Goal: Task Accomplishment & Management: Manage account settings

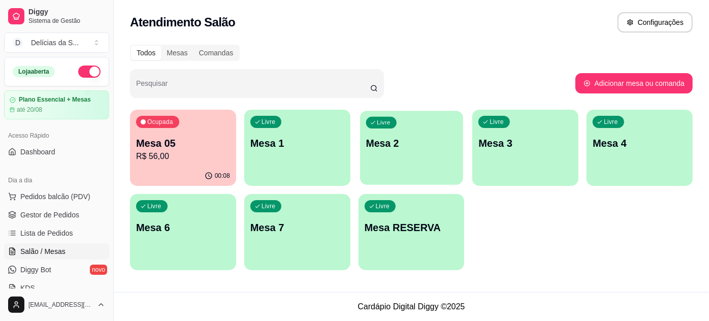
click at [425, 151] on div "Livre Mesa 2" at bounding box center [411, 142] width 103 height 62
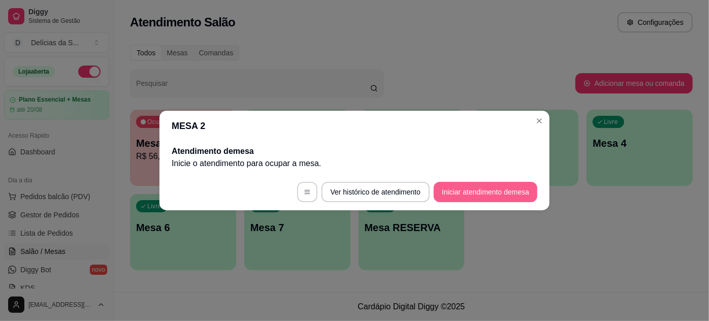
click at [476, 186] on button "Iniciar atendimento de mesa" at bounding box center [486, 192] width 104 height 20
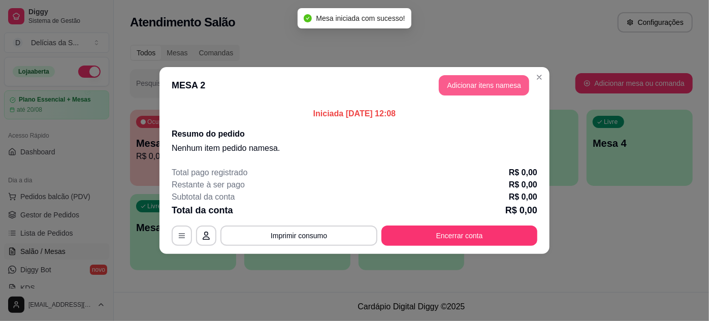
click at [461, 86] on button "Adicionar itens na mesa" at bounding box center [484, 85] width 90 height 20
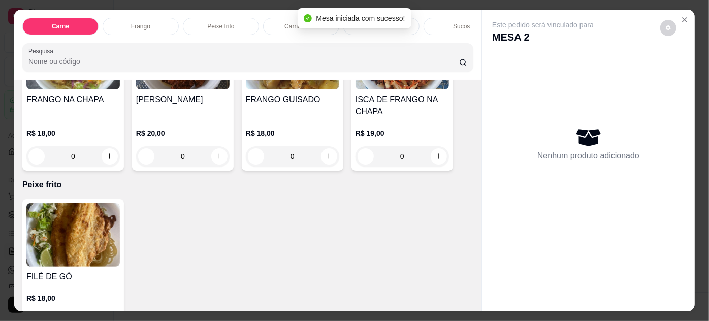
scroll to position [462, 0]
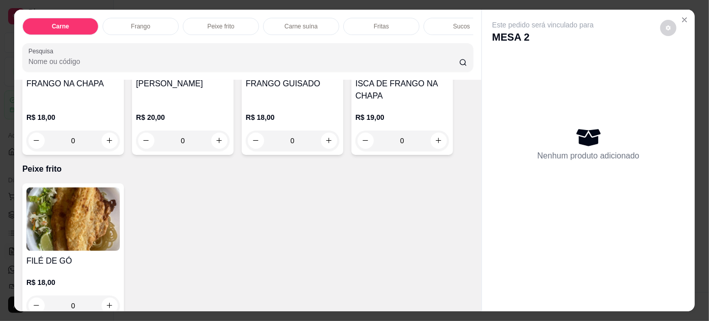
click at [84, 222] on img at bounding box center [72, 219] width 93 height 64
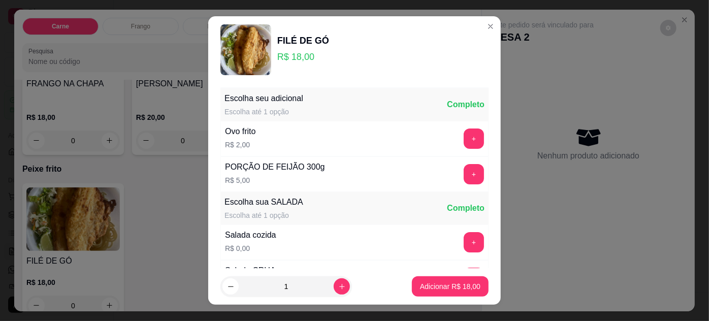
scroll to position [101, 0]
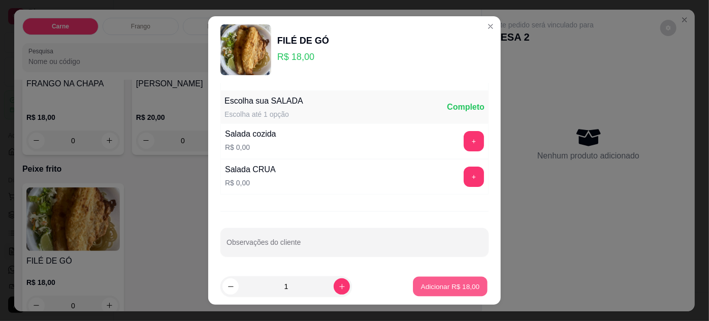
click at [439, 285] on p "Adicionar R$ 18,00" at bounding box center [450, 287] width 59 height 10
type input "1"
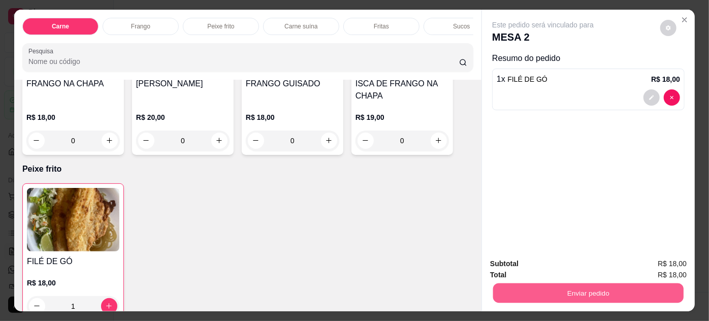
click at [583, 287] on button "Enviar pedido" at bounding box center [588, 294] width 191 height 20
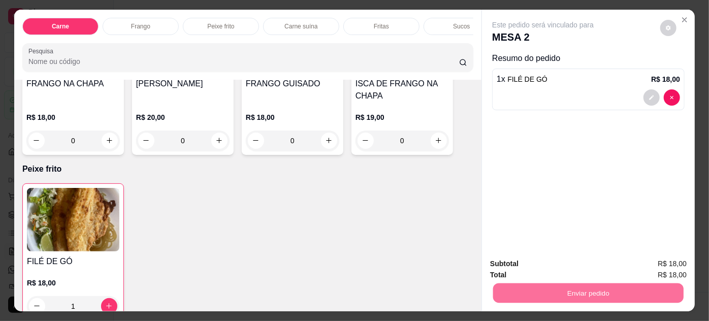
click at [594, 266] on button "Não registrar e enviar pedido" at bounding box center [556, 264] width 106 height 19
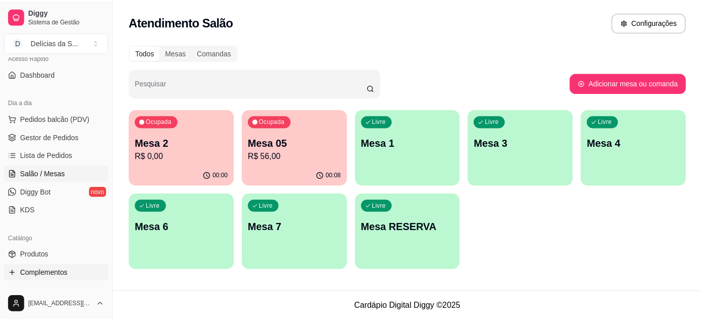
scroll to position [92, 0]
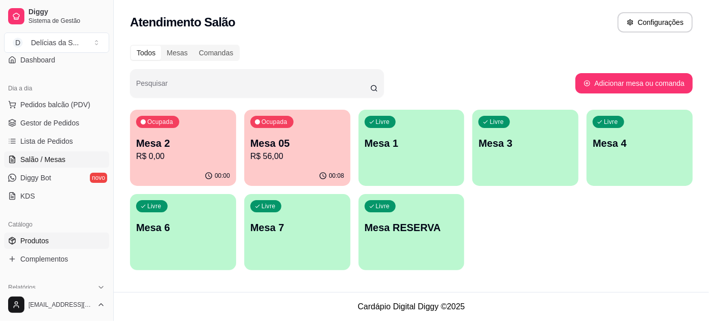
click at [44, 238] on span "Produtos" at bounding box center [34, 241] width 28 height 10
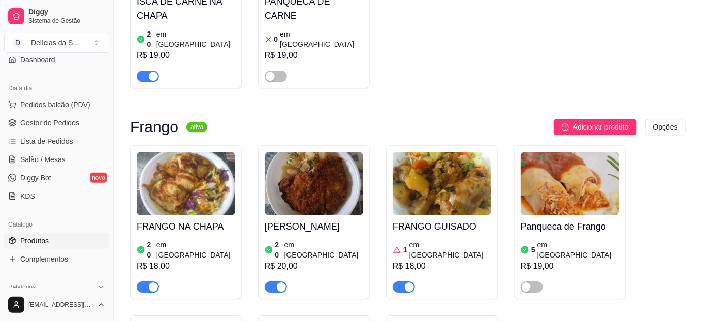
scroll to position [924, 0]
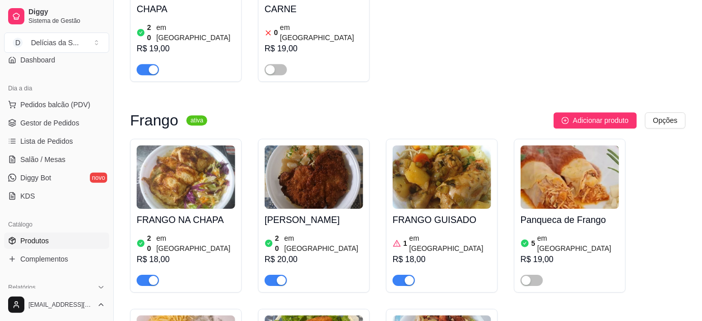
click at [436, 209] on div "FRANGO GUISADO 1 em estoque R$ 18,00" at bounding box center [442, 247] width 99 height 77
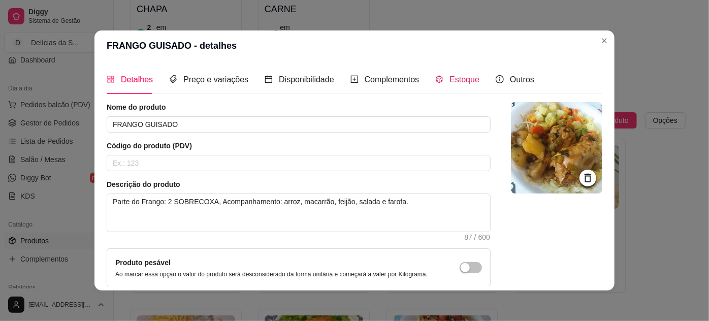
click at [459, 84] on span "Estoque" at bounding box center [465, 79] width 30 height 9
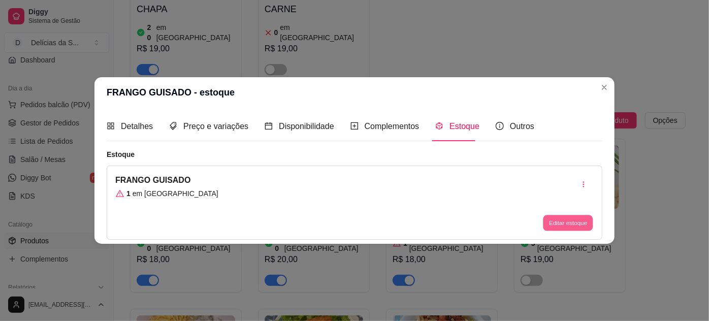
click at [545, 220] on button "Editar estoque" at bounding box center [568, 223] width 50 height 16
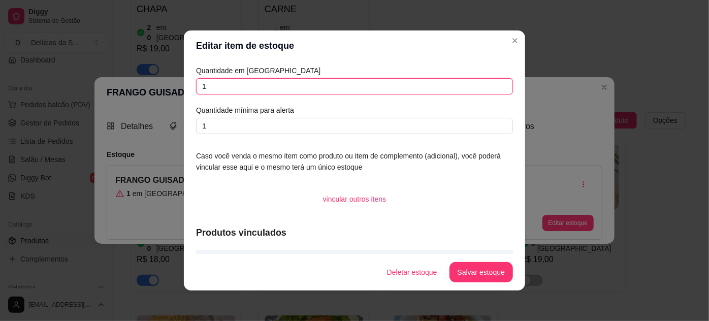
drag, startPoint x: 220, startPoint y: 87, endPoint x: 135, endPoint y: 88, distance: 84.3
click at [135, 88] on div "Editar item de estoque Quantidade em estoque 1 Quantidade mínima para alerta 1 …" at bounding box center [354, 160] width 709 height 321
type input "0"
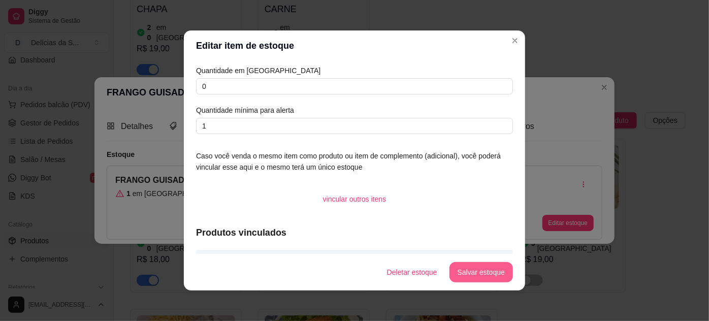
click at [457, 269] on button "Salvar estoque" at bounding box center [482, 272] width 64 height 20
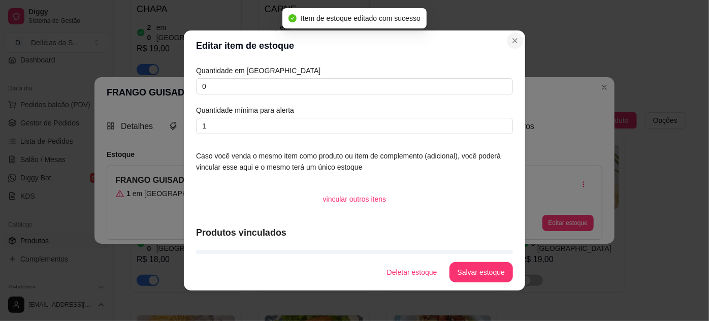
drag, startPoint x: 503, startPoint y: 46, endPoint x: 509, endPoint y: 44, distance: 6.6
click at [505, 46] on header "Editar item de estoque" at bounding box center [354, 45] width 341 height 30
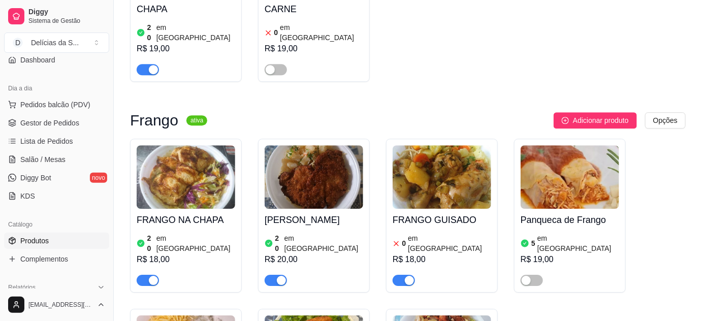
click at [398, 275] on span "button" at bounding box center [404, 280] width 22 height 11
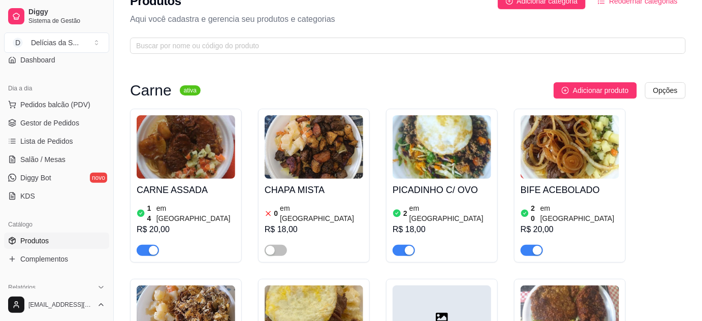
scroll to position [0, 0]
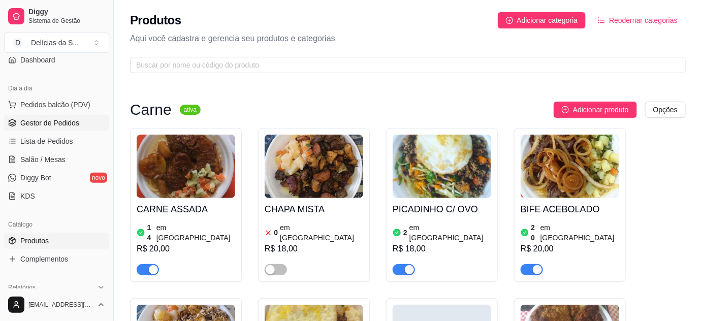
click at [82, 121] on link "Gestor de Pedidos" at bounding box center [56, 123] width 105 height 16
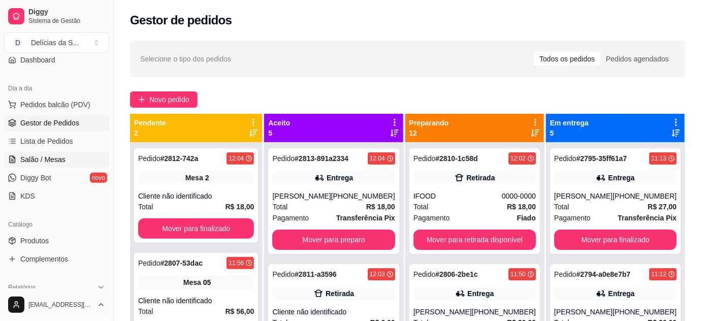
click at [39, 164] on link "Salão / Mesas" at bounding box center [56, 159] width 105 height 16
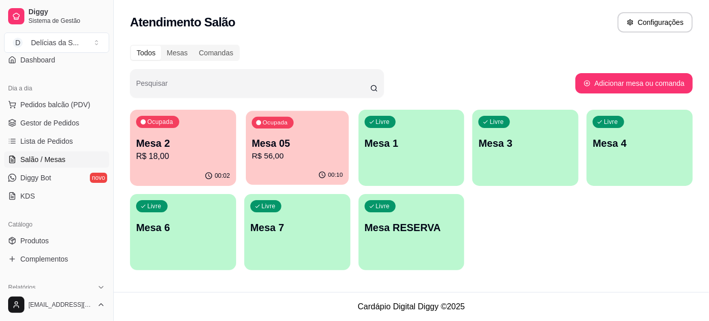
click at [276, 144] on p "Mesa 05" at bounding box center [297, 144] width 91 height 14
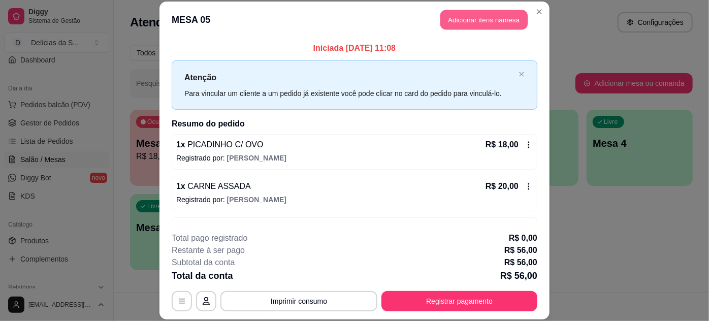
click at [485, 22] on button "Adicionar itens na mesa" at bounding box center [484, 20] width 87 height 20
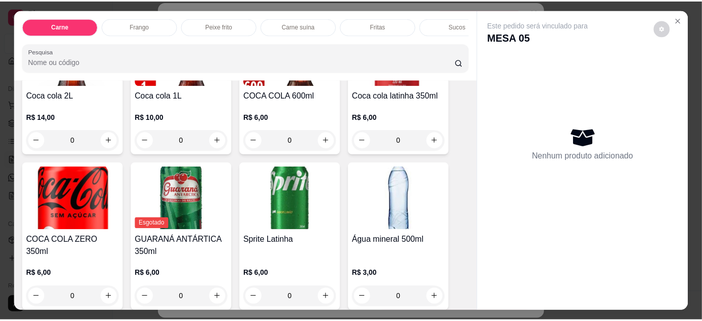
scroll to position [1302, 0]
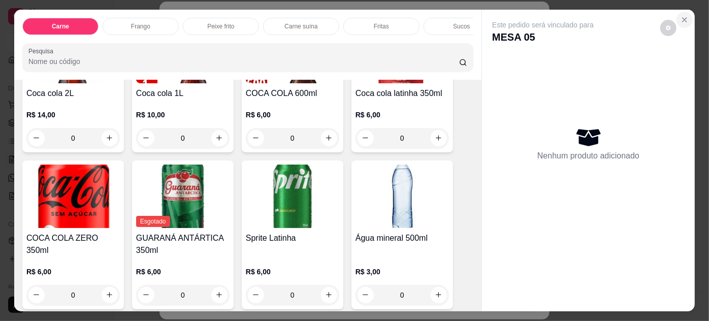
click at [683, 18] on icon "Close" at bounding box center [685, 20] width 4 height 4
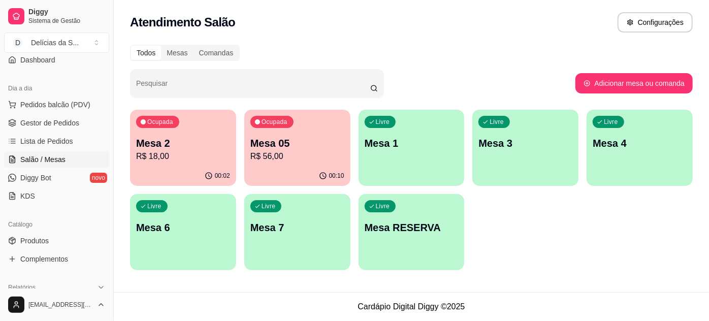
click at [539, 17] on div "Atendimento Salão Configurações" at bounding box center [411, 22] width 563 height 20
click at [288, 152] on p "R$ 56,00" at bounding box center [297, 156] width 91 height 12
click at [54, 234] on link "Produtos" at bounding box center [56, 241] width 105 height 16
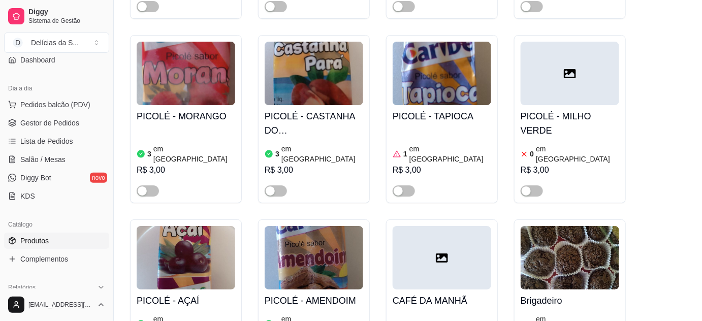
scroll to position [2494, 0]
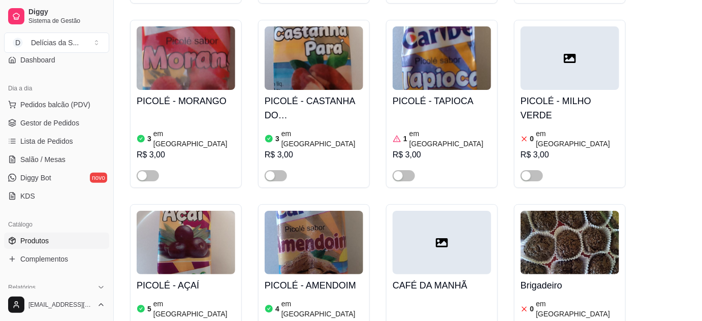
click at [551, 211] on img at bounding box center [570, 243] width 99 height 64
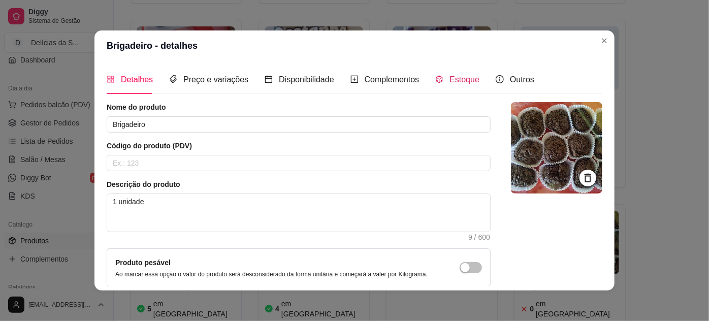
click at [471, 79] on span "Estoque" at bounding box center [465, 79] width 30 height 9
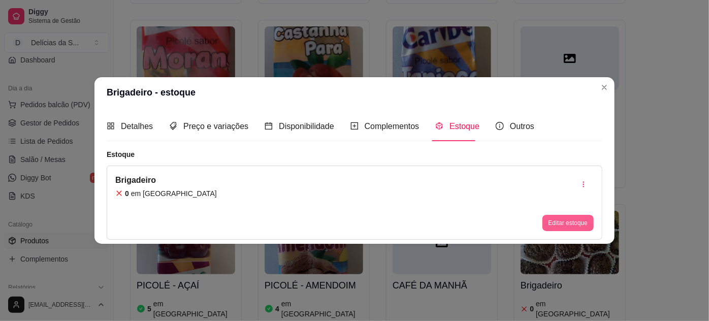
click at [574, 223] on button "Editar estoque" at bounding box center [568, 223] width 51 height 16
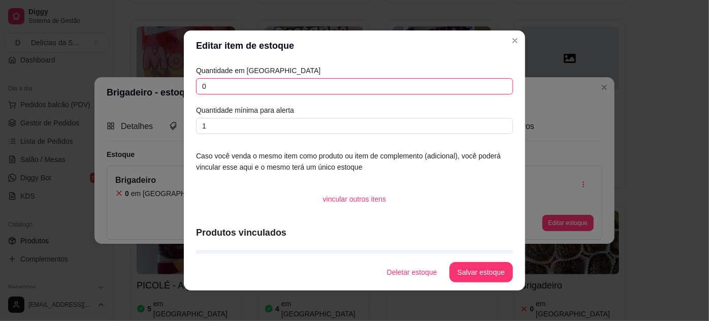
click at [209, 90] on input "0" at bounding box center [354, 86] width 317 height 16
type input "2"
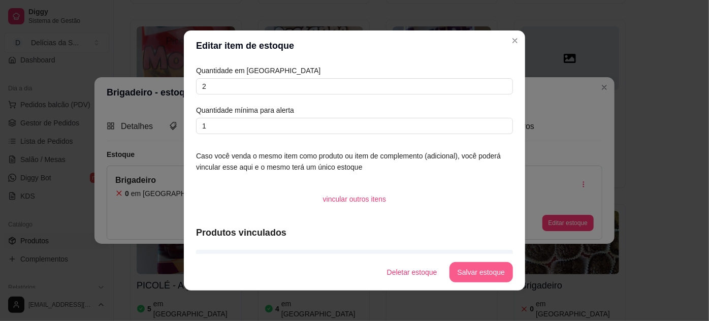
click at [495, 273] on button "Salvar estoque" at bounding box center [482, 272] width 64 height 20
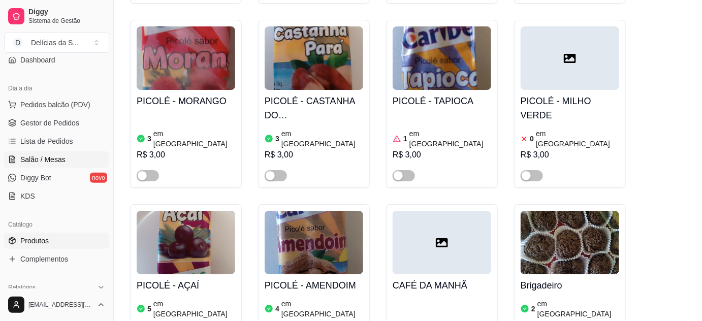
click at [44, 155] on span "Salão / Mesas" at bounding box center [42, 159] width 45 height 10
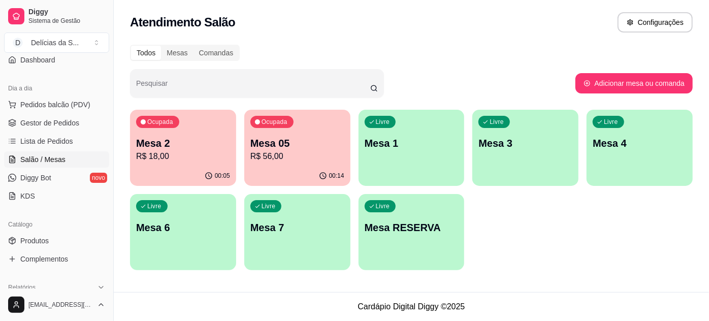
click at [291, 167] on div "00:14" at bounding box center [297, 176] width 106 height 20
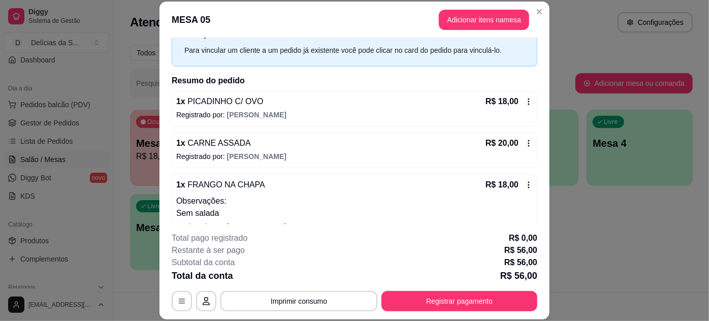
scroll to position [60, 0]
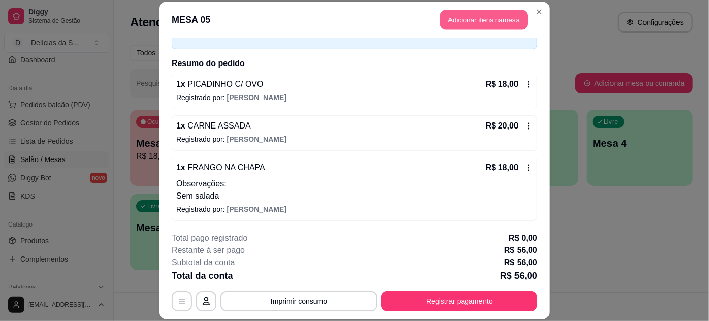
click at [478, 22] on button "Adicionar itens na mesa" at bounding box center [484, 20] width 87 height 20
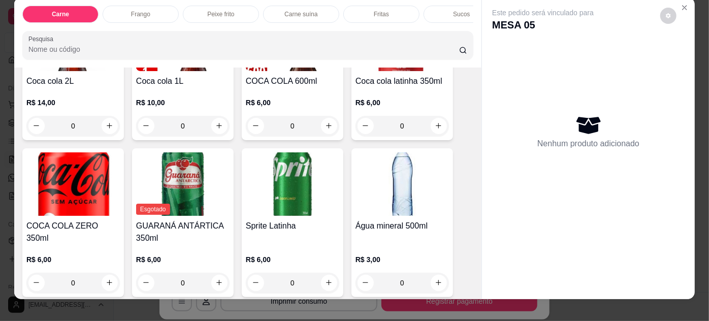
scroll to position [0, 0]
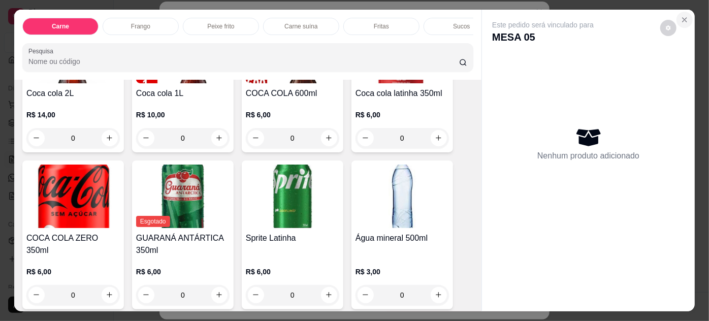
click at [685, 16] on button "Close" at bounding box center [685, 20] width 16 height 16
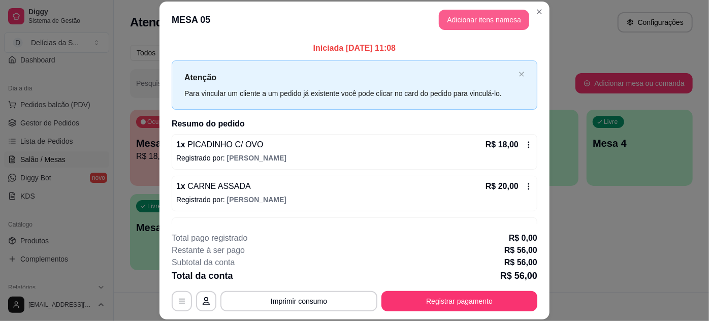
click at [496, 16] on button "Adicionar itens na mesa" at bounding box center [484, 20] width 90 height 20
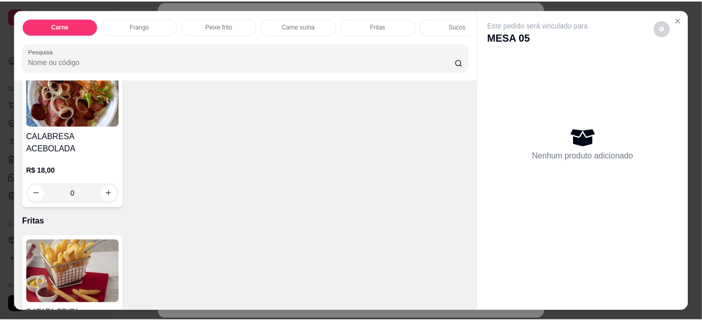
scroll to position [748, 0]
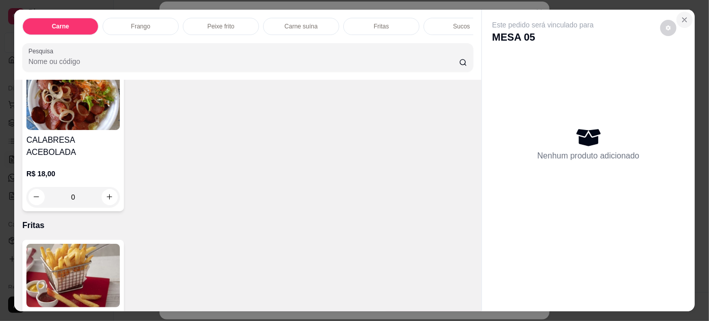
click at [683, 18] on icon "Close" at bounding box center [685, 20] width 4 height 4
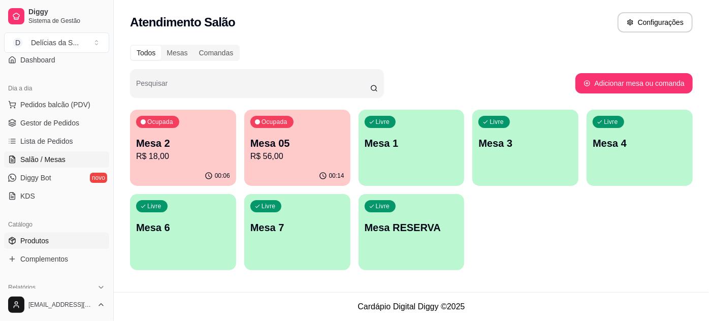
click at [46, 238] on span "Produtos" at bounding box center [34, 241] width 28 height 10
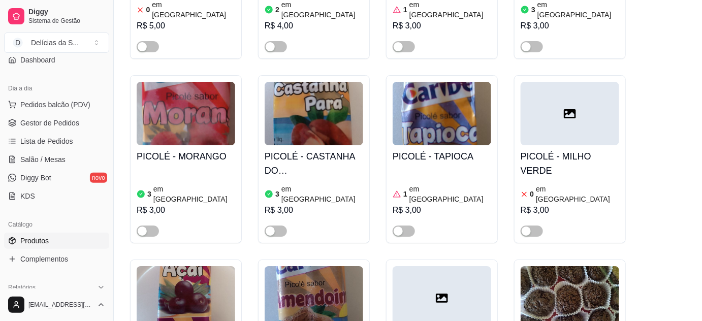
scroll to position [2494, 0]
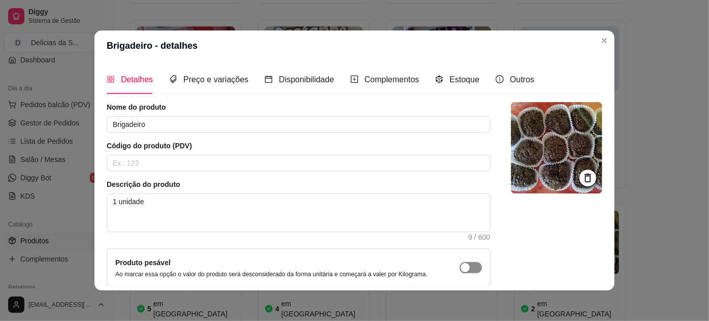
click at [463, 265] on span "button" at bounding box center [471, 267] width 22 height 11
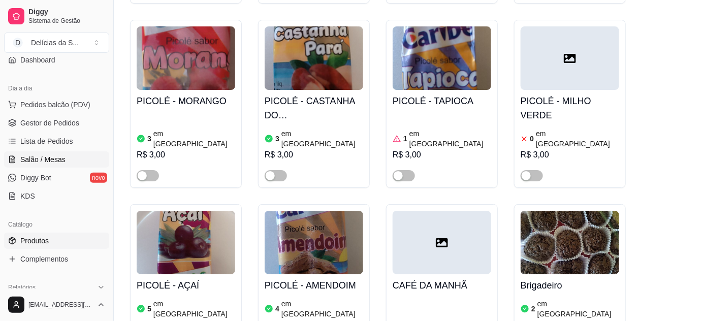
click at [53, 156] on span "Salão / Mesas" at bounding box center [42, 159] width 45 height 10
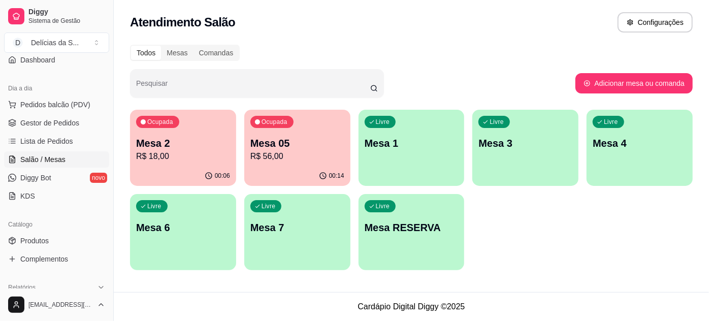
click at [314, 159] on p "R$ 56,00" at bounding box center [297, 156] width 94 height 12
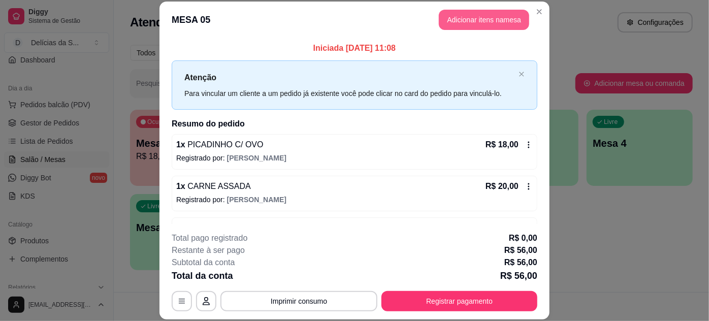
click at [477, 16] on button "Adicionar itens na mesa" at bounding box center [484, 20] width 90 height 20
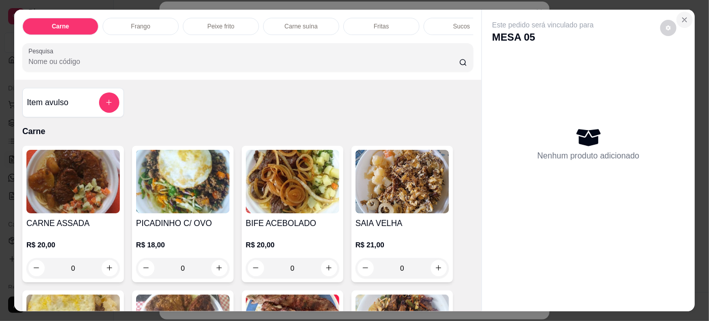
click at [687, 17] on button "Close" at bounding box center [685, 20] width 16 height 16
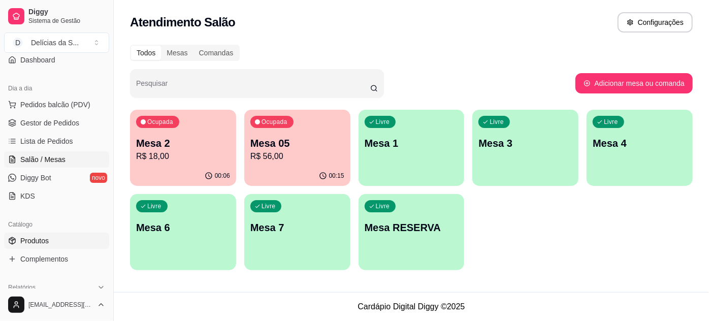
click at [54, 237] on link "Produtos" at bounding box center [56, 241] width 105 height 16
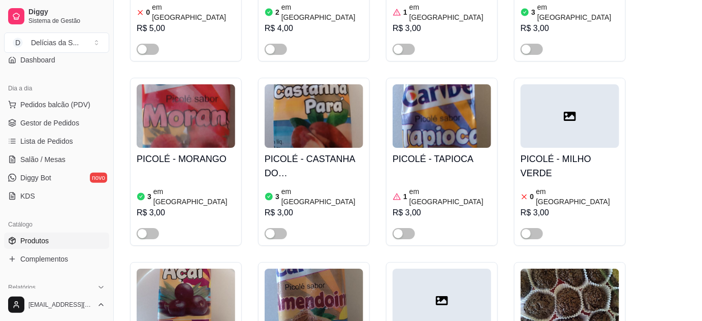
scroll to position [2494, 0]
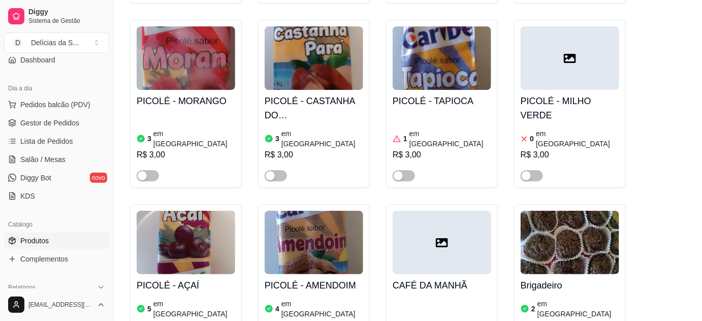
click at [37, 123] on span "Gestor de Pedidos" at bounding box center [49, 123] width 59 height 10
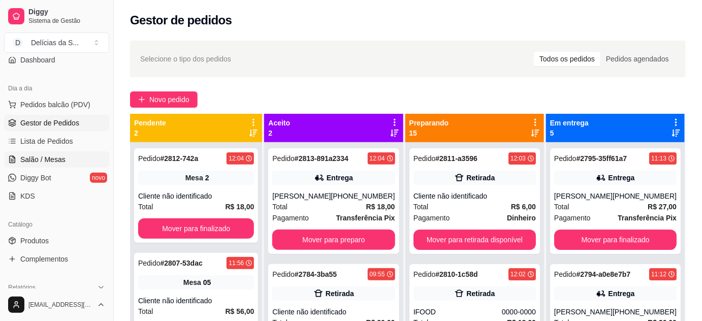
click at [40, 154] on span "Salão / Mesas" at bounding box center [42, 159] width 45 height 10
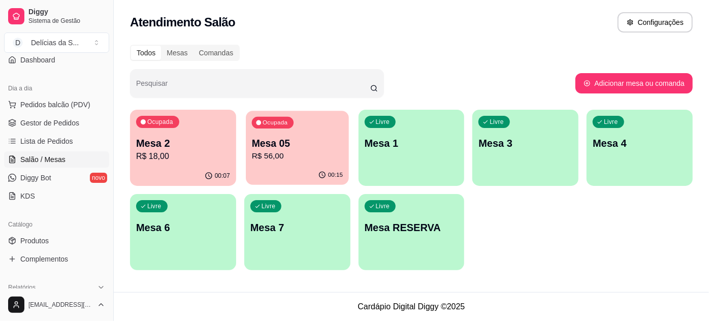
click at [255, 142] on p "Mesa 05" at bounding box center [297, 144] width 91 height 14
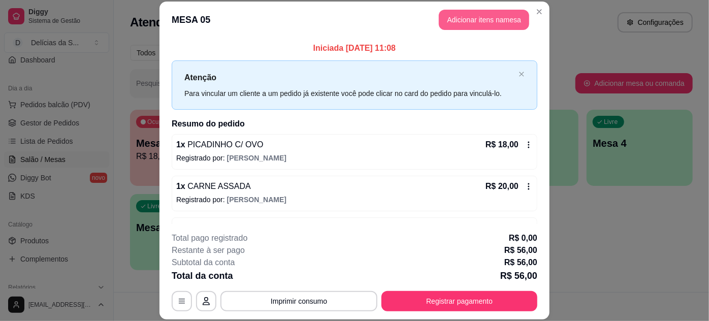
click at [500, 20] on button "Adicionar itens na mesa" at bounding box center [484, 20] width 90 height 20
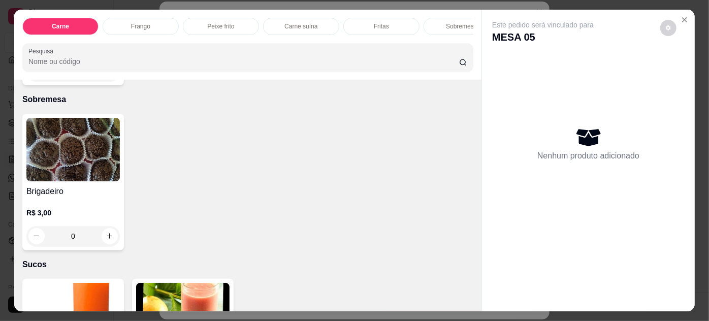
scroll to position [1016, 0]
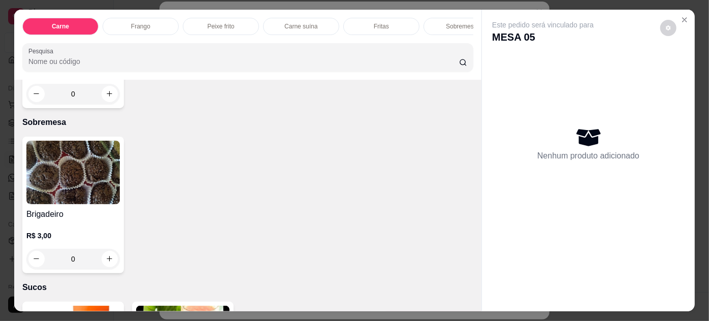
click at [82, 165] on img at bounding box center [72, 173] width 93 height 64
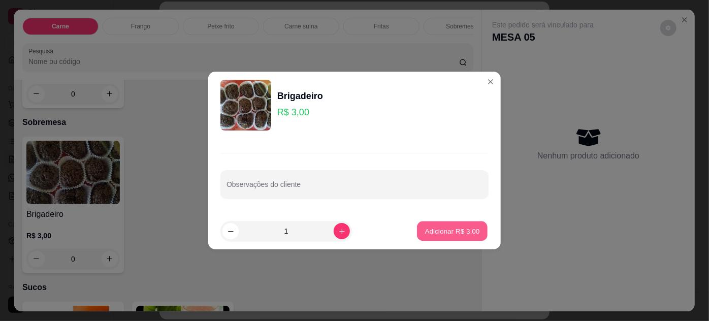
click at [442, 231] on p "Adicionar R$ 3,00" at bounding box center [452, 231] width 55 height 10
type input "1"
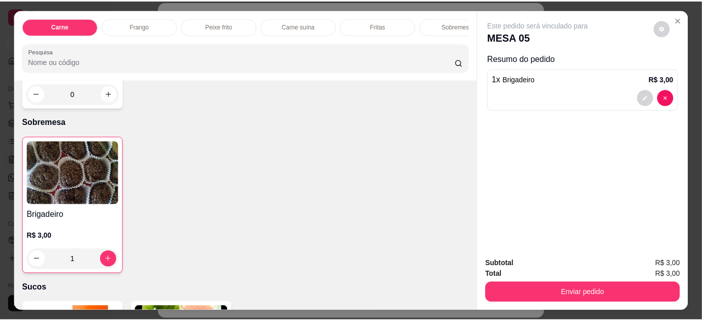
scroll to position [1201, 0]
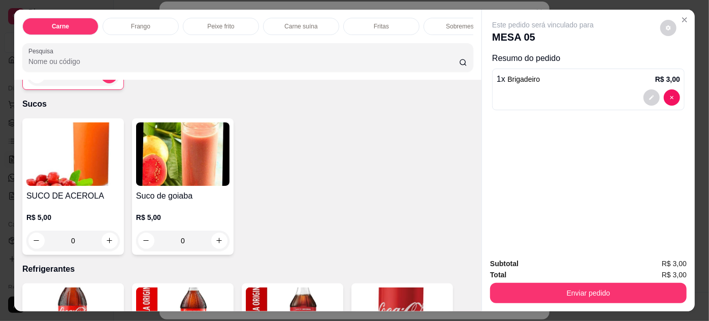
click at [72, 148] on img at bounding box center [72, 154] width 93 height 64
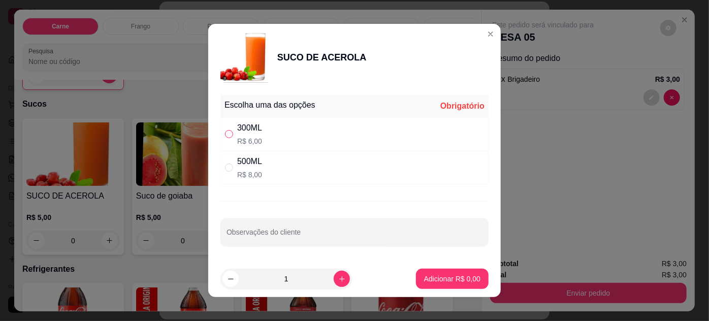
click at [227, 130] on input "" at bounding box center [229, 134] width 8 height 8
radio input "true"
click at [437, 276] on p "Adicionar R$ 6,00" at bounding box center [452, 279] width 55 height 10
type input "1"
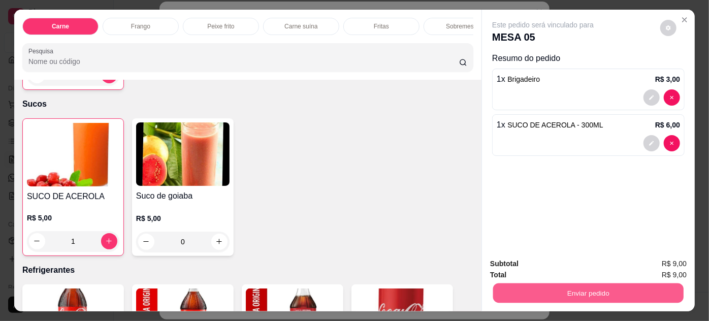
click at [596, 289] on button "Enviar pedido" at bounding box center [588, 294] width 191 height 20
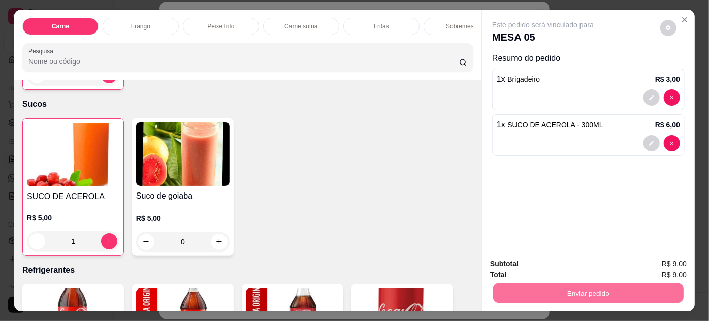
click at [577, 259] on button "Não registrar e enviar pedido" at bounding box center [555, 264] width 103 height 19
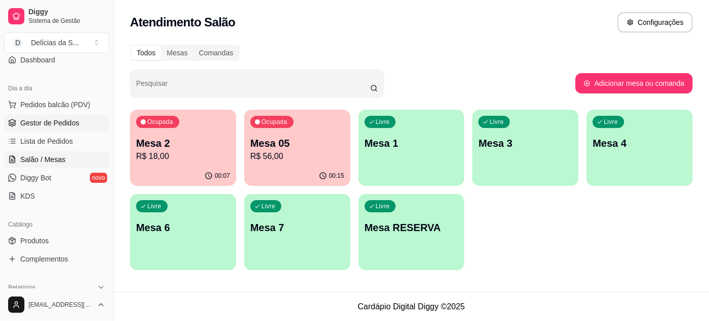
click at [33, 127] on span "Gestor de Pedidos" at bounding box center [49, 123] width 59 height 10
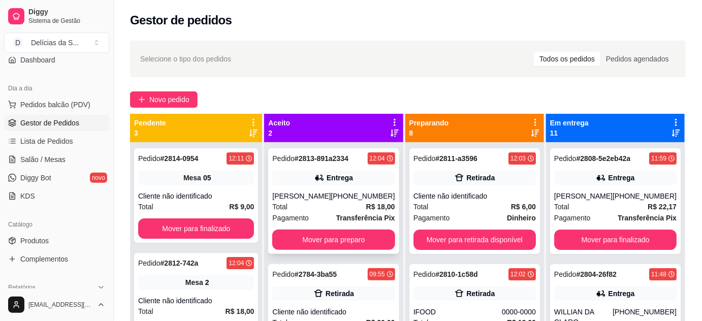
click at [318, 197] on div "[PERSON_NAME]" at bounding box center [301, 196] width 58 height 10
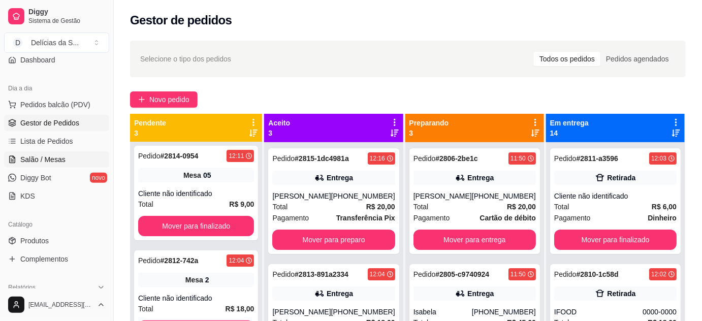
click at [29, 160] on span "Salão / Mesas" at bounding box center [42, 159] width 45 height 10
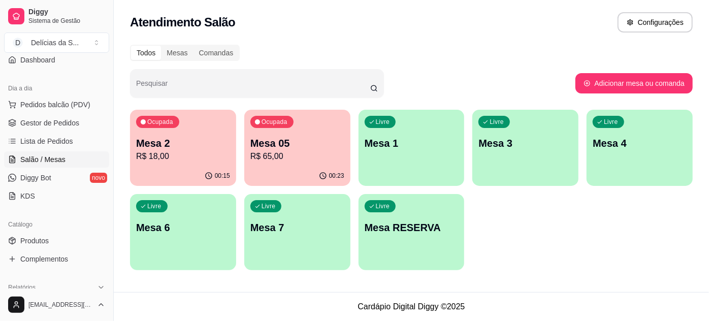
click at [303, 156] on p "R$ 65,00" at bounding box center [297, 156] width 94 height 12
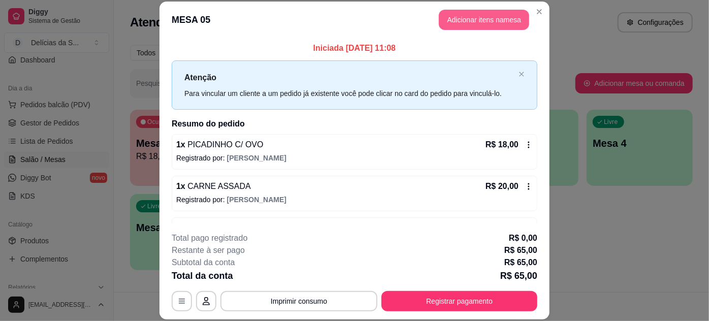
click at [494, 16] on button "Adicionar itens na mesa" at bounding box center [484, 20] width 90 height 20
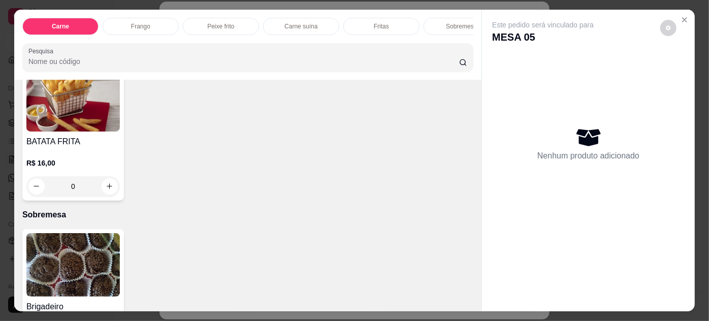
scroll to position [1016, 0]
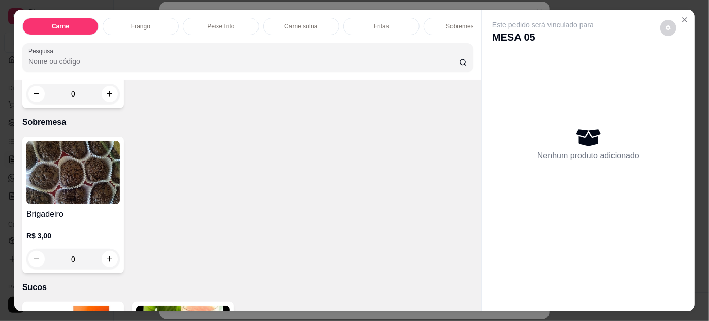
click at [79, 156] on img at bounding box center [72, 173] width 93 height 64
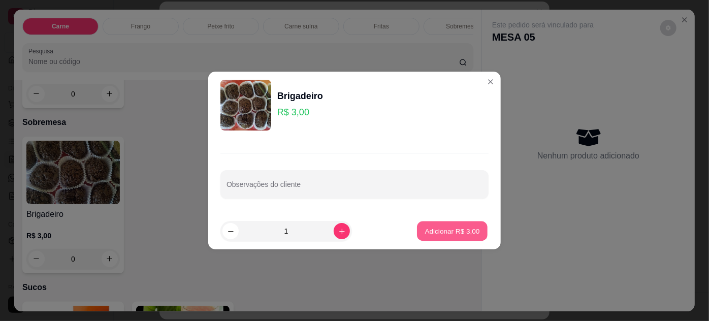
click at [448, 231] on p "Adicionar R$ 3,00" at bounding box center [452, 231] width 55 height 10
type input "1"
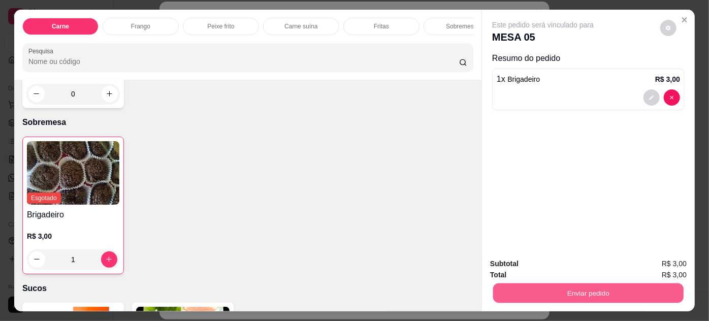
click at [571, 292] on button "Enviar pedido" at bounding box center [588, 294] width 191 height 20
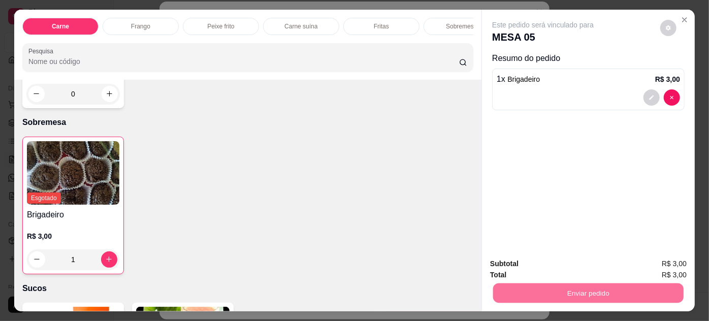
click at [529, 264] on button "Não registrar e enviar pedido" at bounding box center [556, 264] width 106 height 19
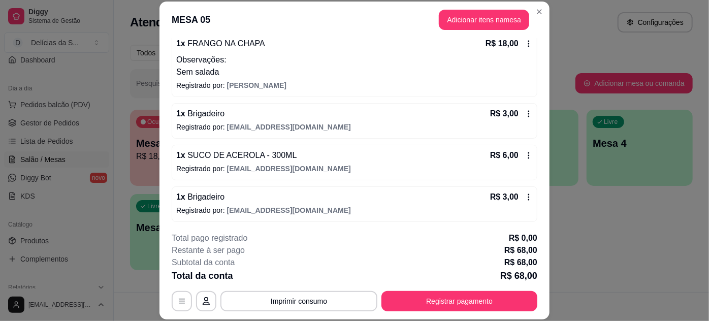
scroll to position [0, 0]
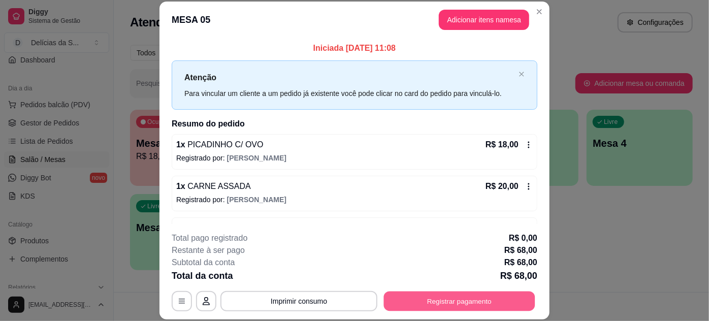
click at [455, 299] on button "Registrar pagamento" at bounding box center [459, 301] width 151 height 20
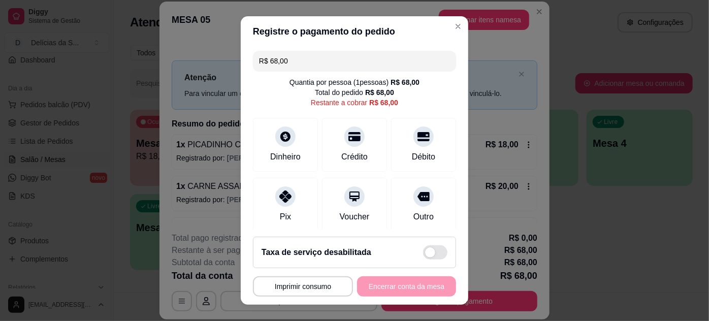
drag, startPoint x: 295, startPoint y: 64, endPoint x: 210, endPoint y: 56, distance: 85.7
click at [210, 56] on div "**********" at bounding box center [354, 160] width 709 height 321
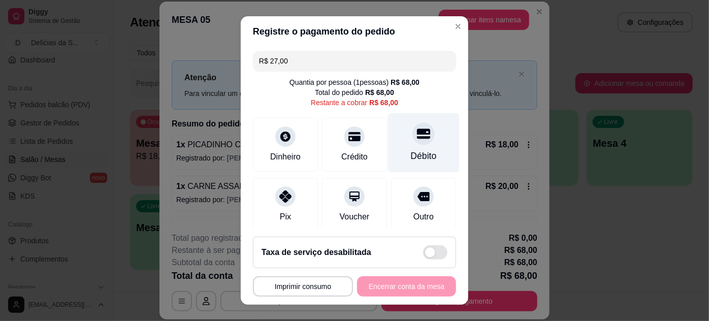
click at [420, 139] on div "Débito" at bounding box center [424, 142] width 72 height 59
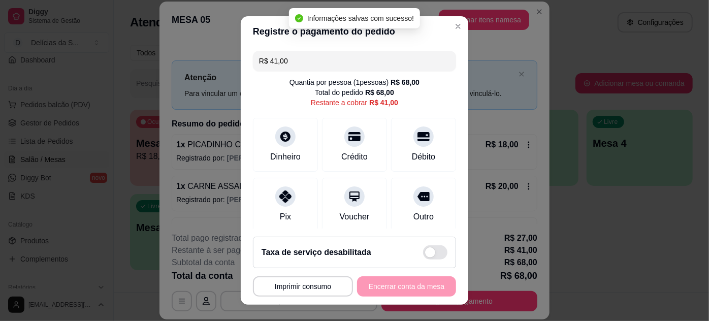
drag, startPoint x: 292, startPoint y: 57, endPoint x: 249, endPoint y: 61, distance: 42.8
click at [253, 61] on div "R$ 41,00" at bounding box center [354, 61] width 203 height 20
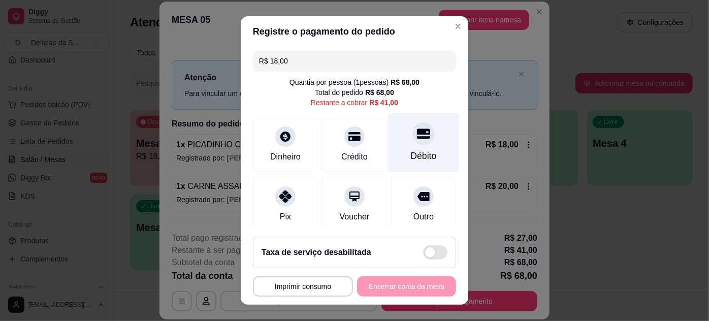
click at [411, 150] on div "Débito" at bounding box center [424, 155] width 26 height 13
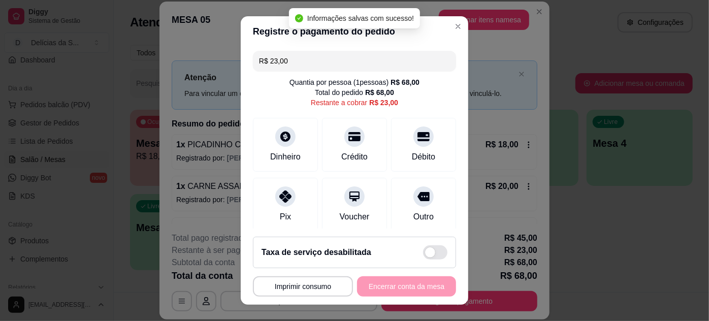
drag, startPoint x: 302, startPoint y: 62, endPoint x: 244, endPoint y: 56, distance: 58.7
click at [244, 56] on div "R$ 23,00 Quantia por pessoa ( 1 pessoas) R$ 68,00 Total do pedido R$ 68,00 Rest…" at bounding box center [355, 138] width 228 height 182
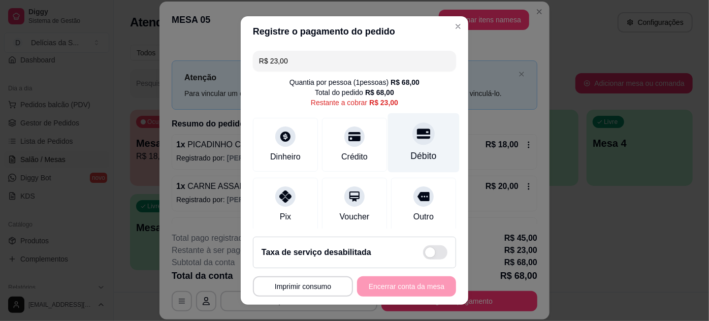
click at [413, 144] on div "Débito" at bounding box center [424, 142] width 72 height 59
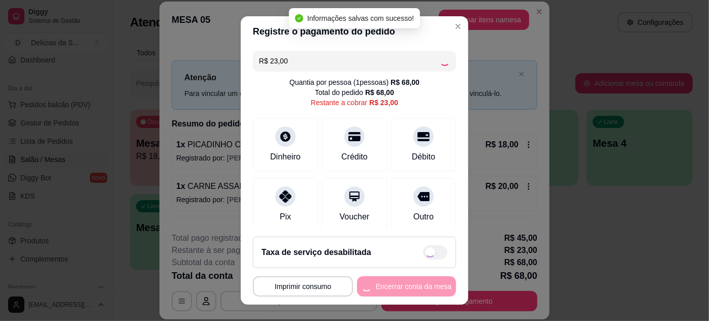
type input "R$ 0,00"
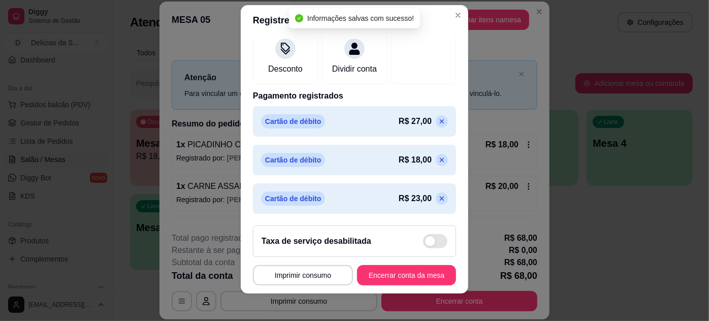
scroll to position [16, 0]
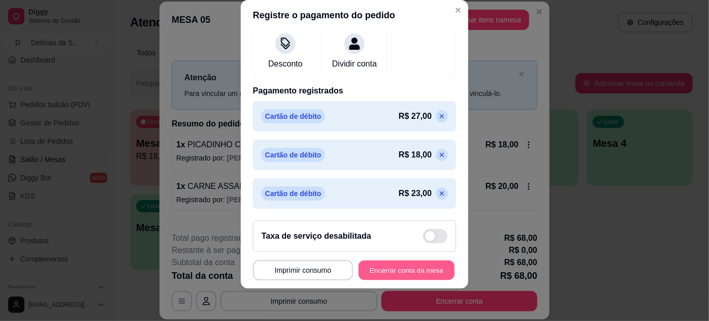
click at [391, 268] on button "Encerrar conta da mesa" at bounding box center [407, 271] width 96 height 20
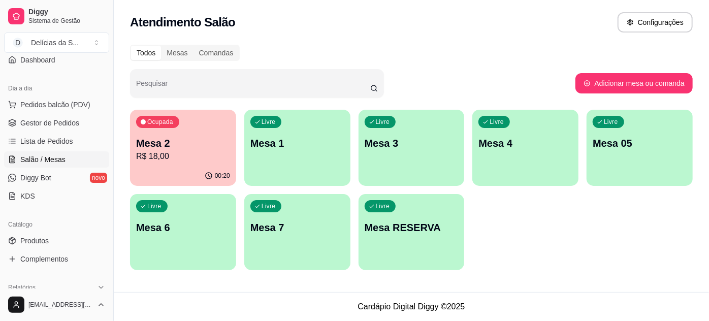
click at [168, 154] on p "R$ 18,00" at bounding box center [183, 156] width 94 height 12
click at [53, 122] on span "Gestor de Pedidos" at bounding box center [49, 123] width 59 height 10
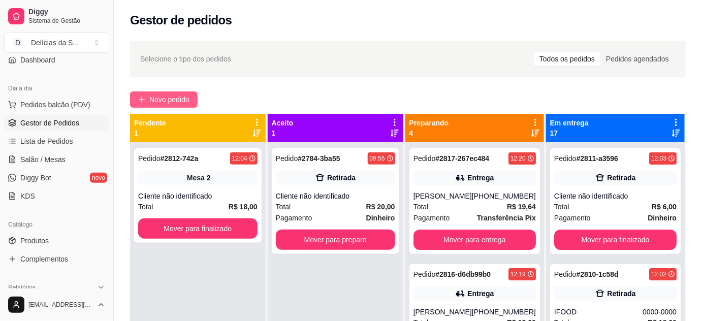
click at [153, 99] on span "Novo pedido" at bounding box center [169, 99] width 40 height 11
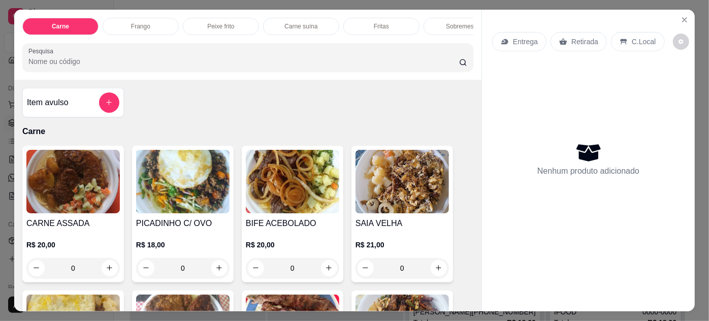
click at [406, 192] on img at bounding box center [402, 182] width 93 height 64
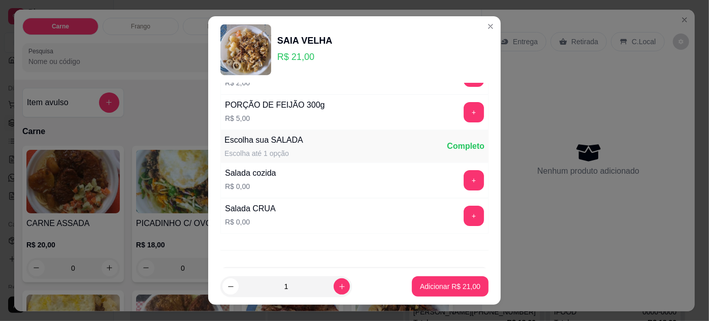
scroll to position [101, 0]
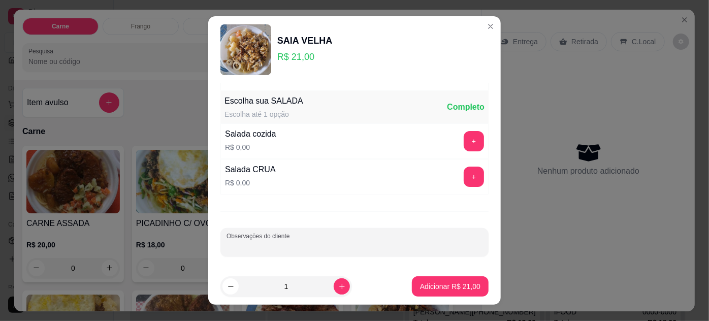
click at [310, 245] on input "Observações do cliente" at bounding box center [355, 246] width 256 height 10
type input "s"
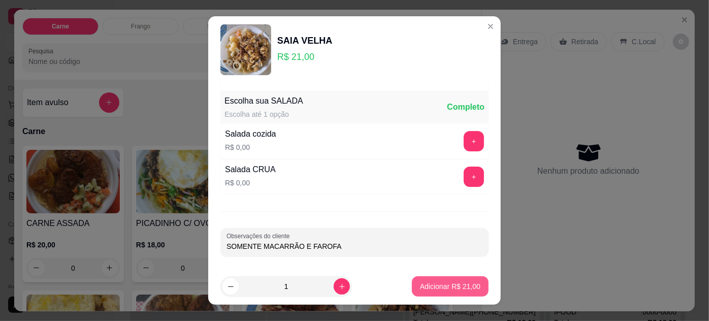
type input "SOMENTE MACARRÃO E FAROFA"
click at [443, 292] on button "Adicionar R$ 21,00" at bounding box center [450, 286] width 77 height 20
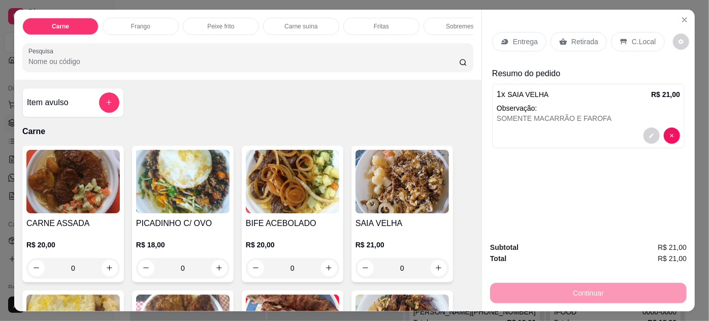
click at [513, 38] on p "Entrega" at bounding box center [525, 42] width 25 height 10
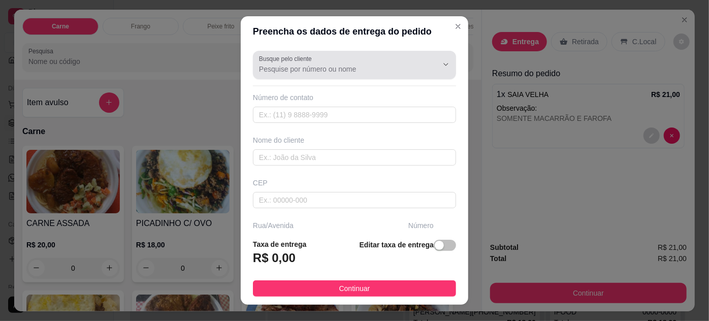
click at [290, 69] on input "Busque pelo cliente" at bounding box center [340, 69] width 163 height 10
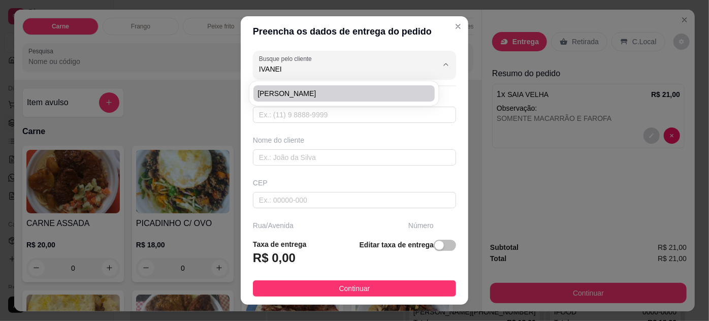
click at [306, 87] on li "[PERSON_NAME]" at bounding box center [344, 93] width 181 height 16
type input "[PERSON_NAME]"
type input "91984855912"
type input "[PERSON_NAME]"
type input "CRESCI-[GEOGRAPHIC_DATA]"
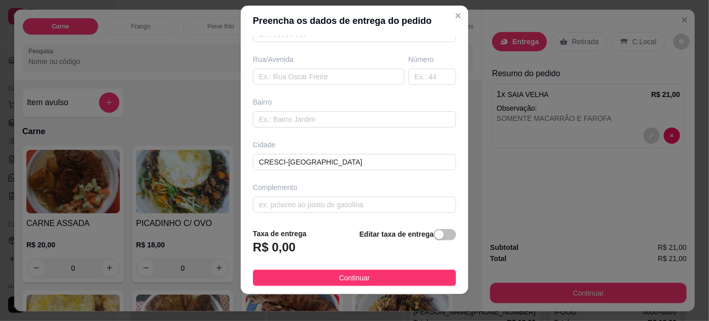
scroll to position [16, 0]
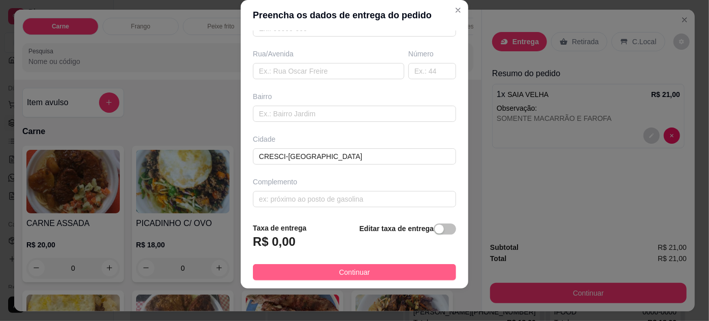
type input "[PERSON_NAME]"
click at [344, 272] on span "Continuar" at bounding box center [354, 272] width 31 height 11
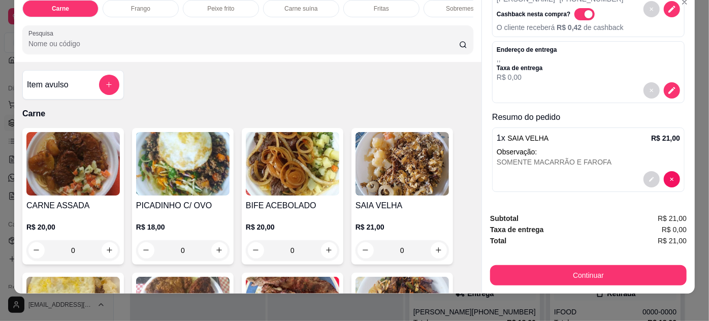
scroll to position [26, 0]
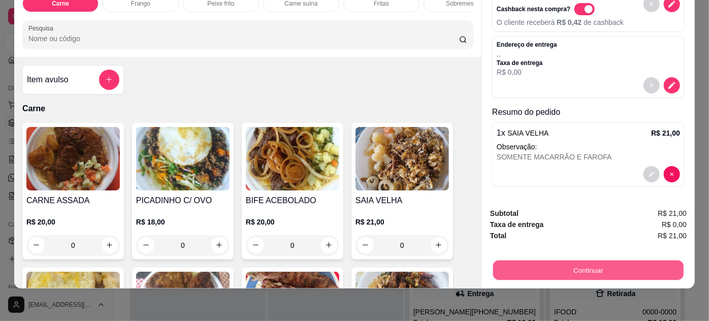
click at [593, 261] on button "Continuar" at bounding box center [588, 271] width 191 height 20
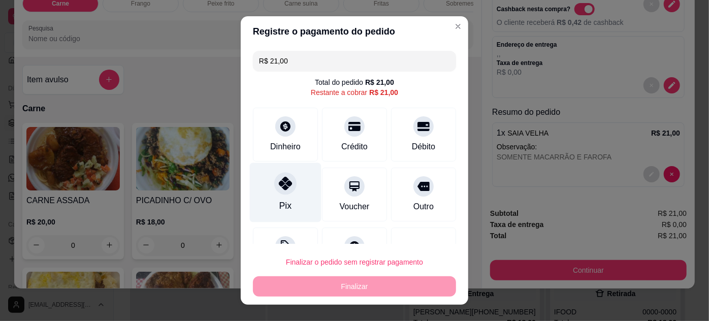
click at [279, 189] on icon at bounding box center [285, 183] width 13 height 13
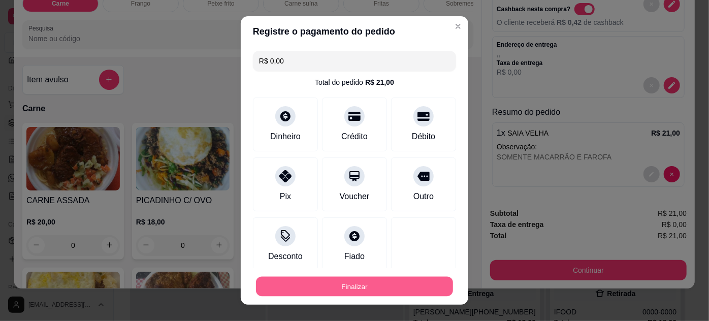
click at [376, 288] on button "Finalizar" at bounding box center [354, 287] width 197 height 20
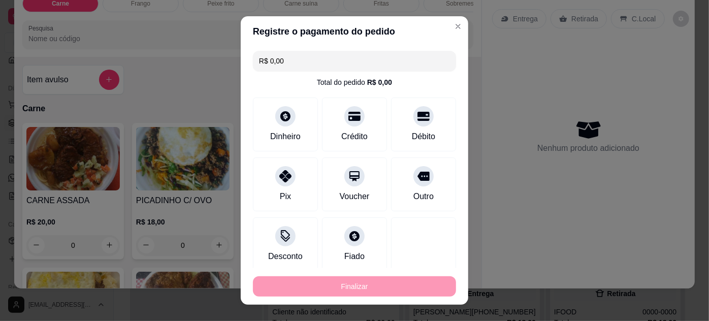
type input "-R$ 21,00"
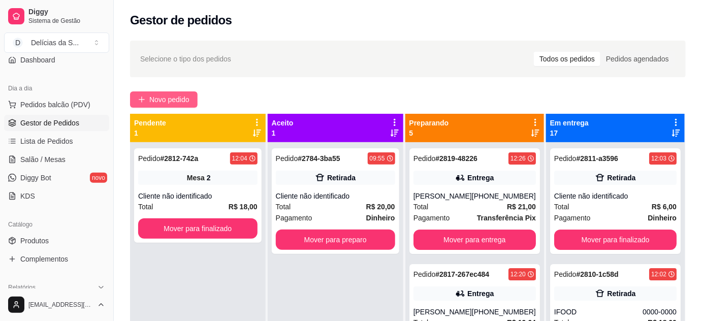
click at [172, 101] on span "Novo pedido" at bounding box center [169, 99] width 40 height 11
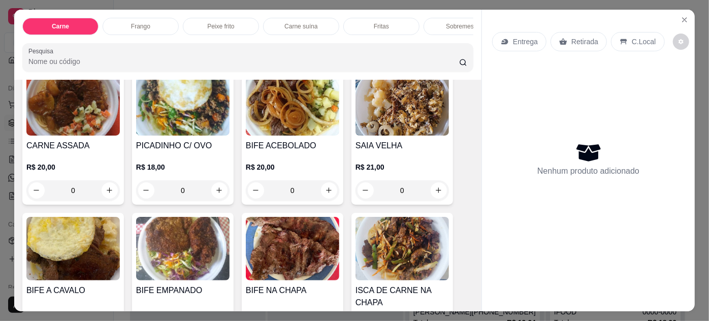
scroll to position [92, 0]
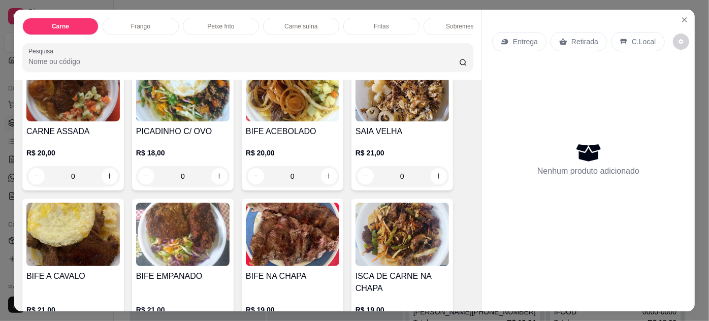
click at [49, 239] on img at bounding box center [72, 235] width 93 height 64
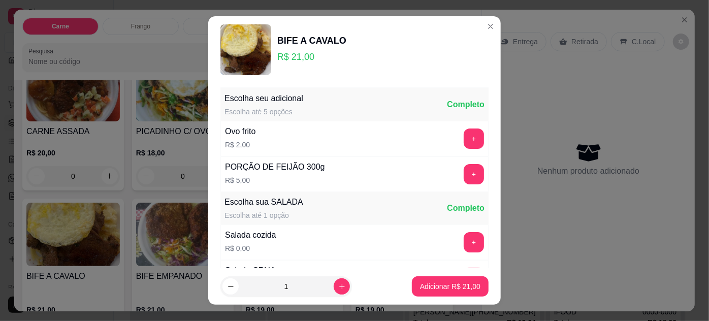
scroll to position [101, 0]
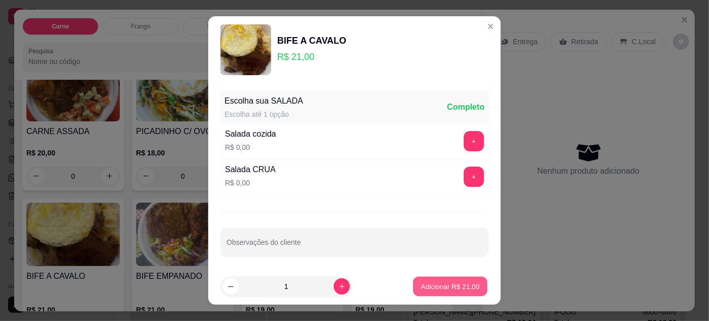
click at [452, 289] on p "Adicionar R$ 21,00" at bounding box center [450, 287] width 59 height 10
type input "1"
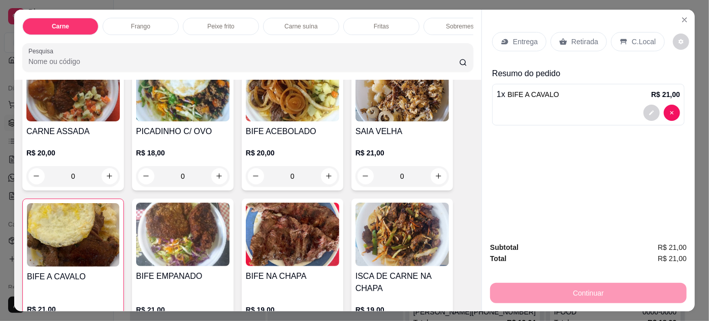
click at [191, 102] on img at bounding box center [182, 90] width 93 height 64
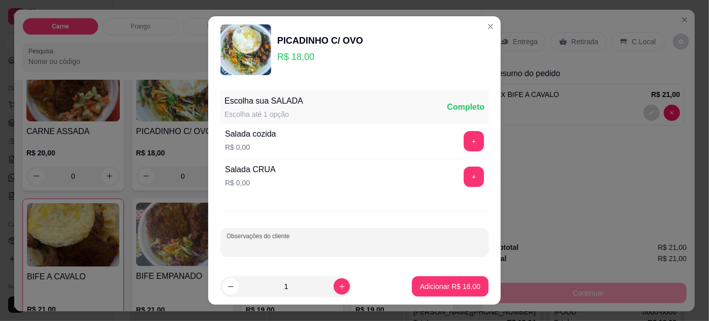
drag, startPoint x: 287, startPoint y: 242, endPoint x: 280, endPoint y: 228, distance: 15.5
click at [286, 238] on div "Observações do cliente" at bounding box center [355, 242] width 268 height 28
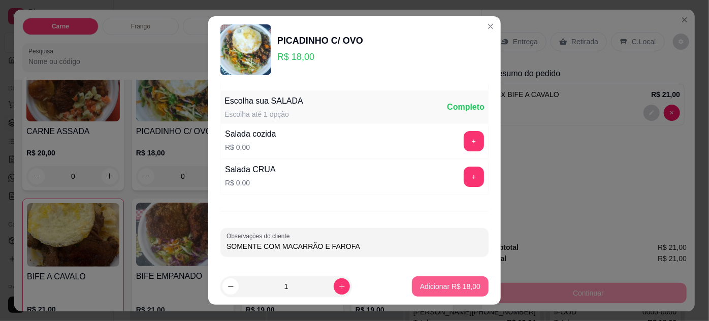
type input "SOMENTE COM MACARRÃO E FAROFA"
click at [459, 285] on p "Adicionar R$ 18,00" at bounding box center [450, 286] width 60 height 10
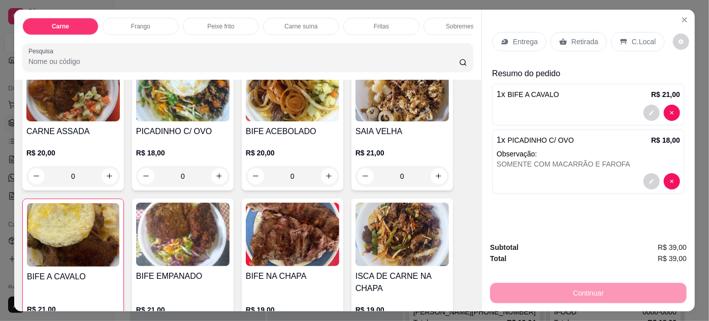
scroll to position [0, 0]
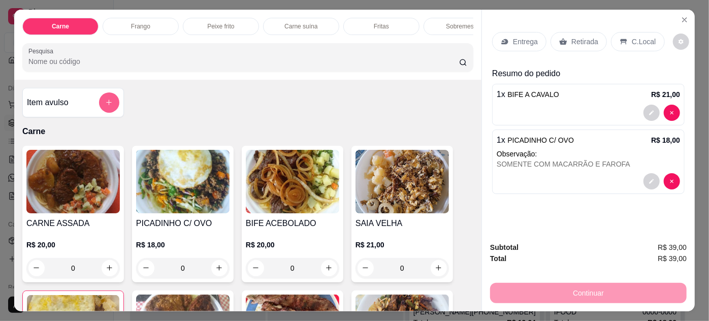
click at [101, 100] on button "add-separate-item" at bounding box center [109, 102] width 20 height 20
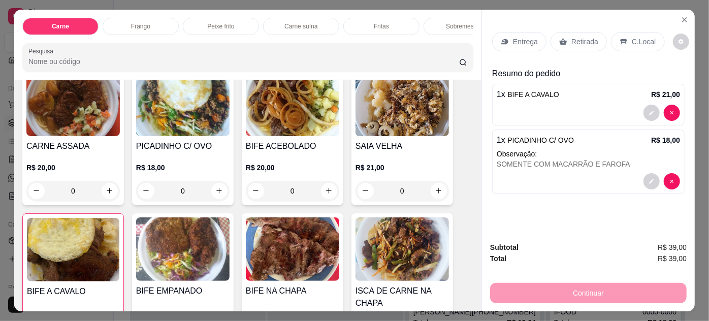
scroll to position [92, 0]
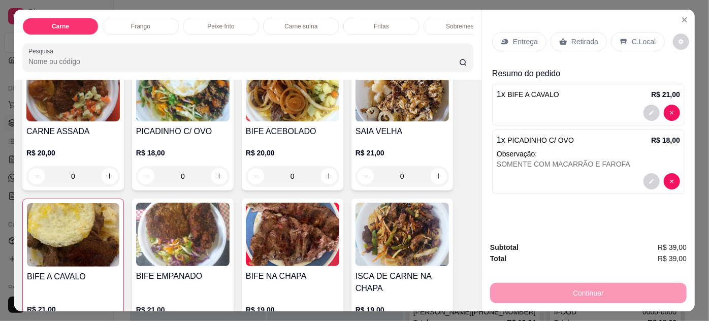
click at [409, 246] on img at bounding box center [402, 235] width 93 height 64
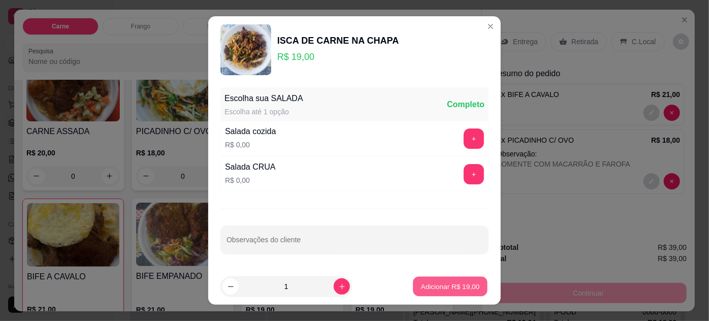
click at [421, 285] on p "Adicionar R$ 19,00" at bounding box center [450, 286] width 59 height 10
type input "1"
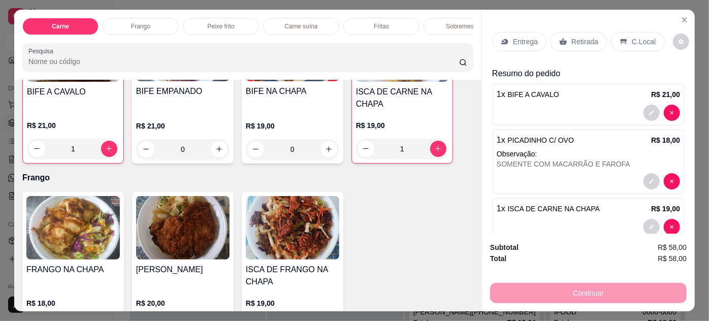
scroll to position [0, 0]
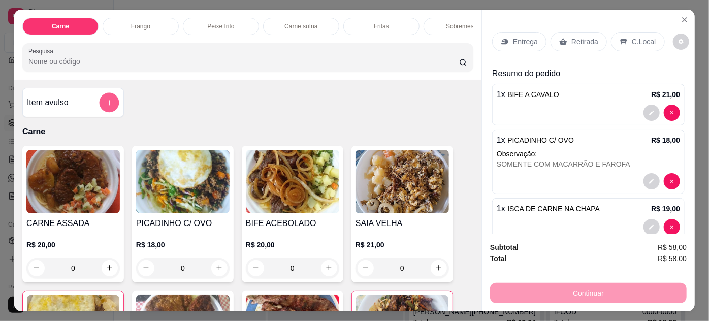
click at [109, 103] on icon "add-separate-item" at bounding box center [110, 103] width 8 height 8
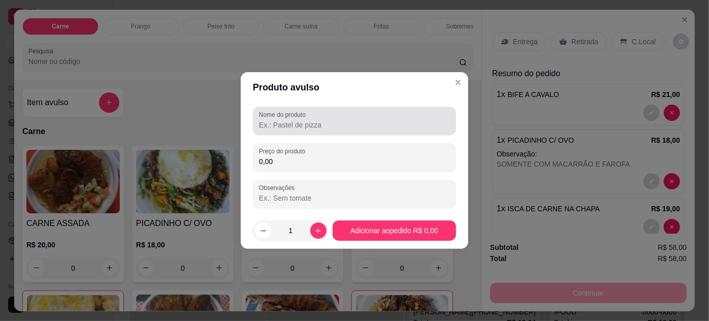
click at [329, 132] on div "Nome do produto" at bounding box center [354, 121] width 203 height 28
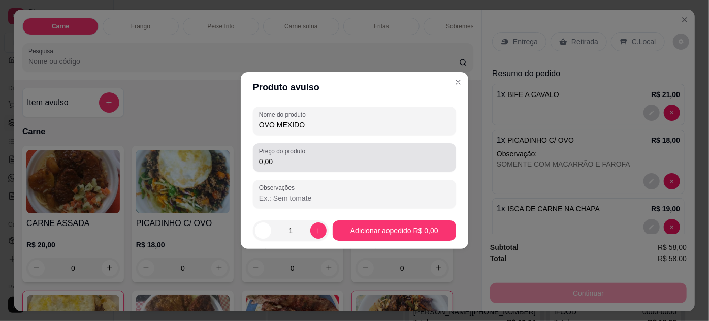
type input "OVO MEXIDO"
click at [297, 166] on input "0,00" at bounding box center [354, 161] width 191 height 10
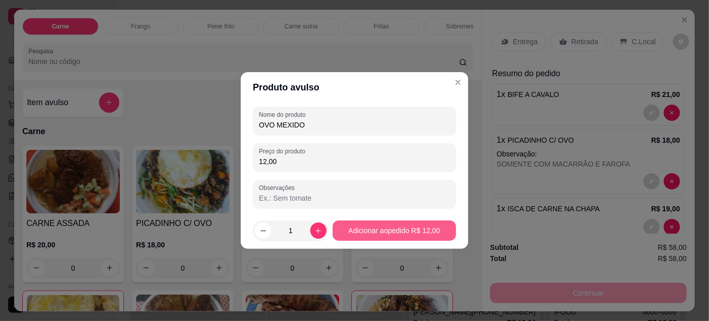
type input "12,00"
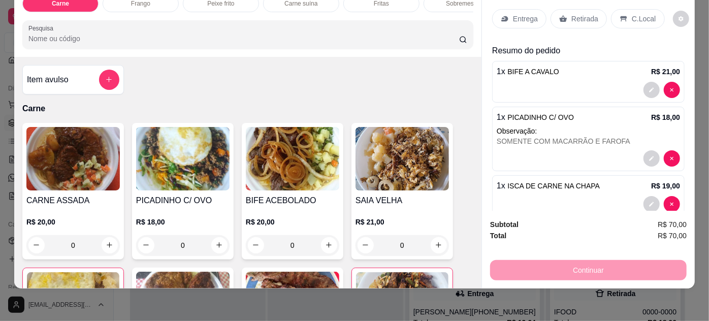
click at [517, 14] on p "Entrega" at bounding box center [525, 19] width 25 height 10
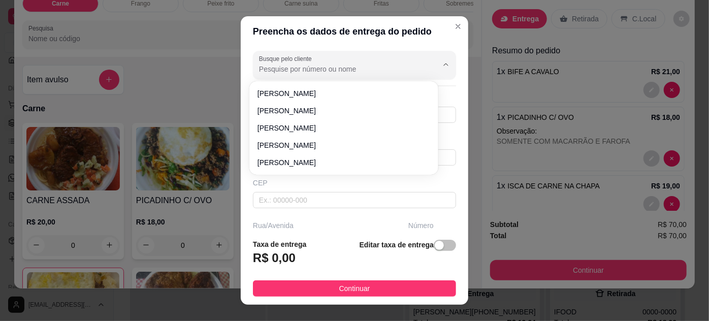
click at [281, 68] on input "Busque pelo cliente" at bounding box center [340, 69] width 163 height 10
type input "E"
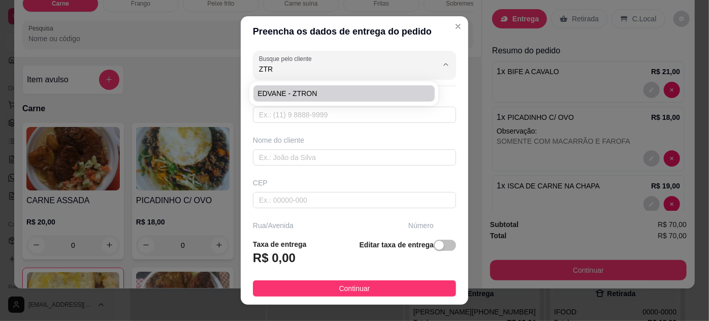
click at [293, 89] on span "EDVANE - ZTRON" at bounding box center [339, 93] width 163 height 10
type input "EDVANE - ZTRON"
type input "91989772480"
type input "EDVANE - ZTRON"
type input "TRAVESSA ALFERES COSTA"
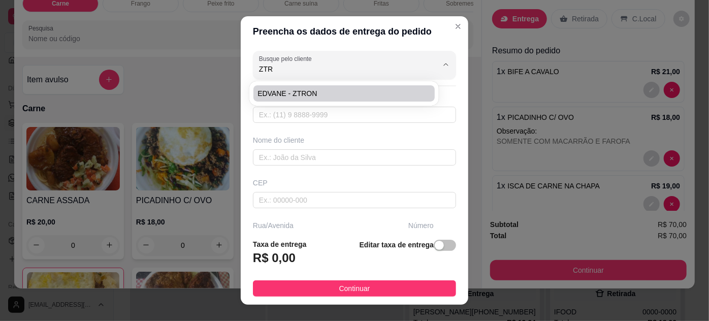
type input "1716"
type input "ENTRE [PERSON_NAME] E MARQUES"
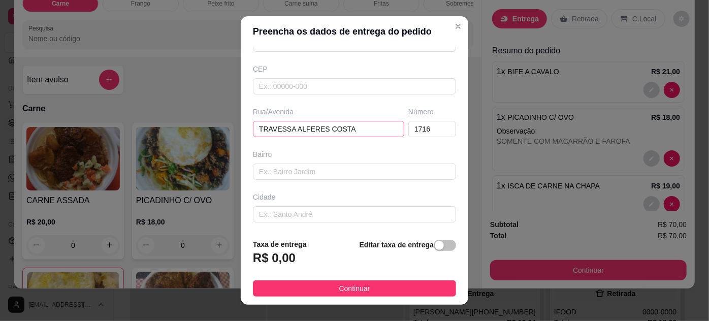
scroll to position [155, 0]
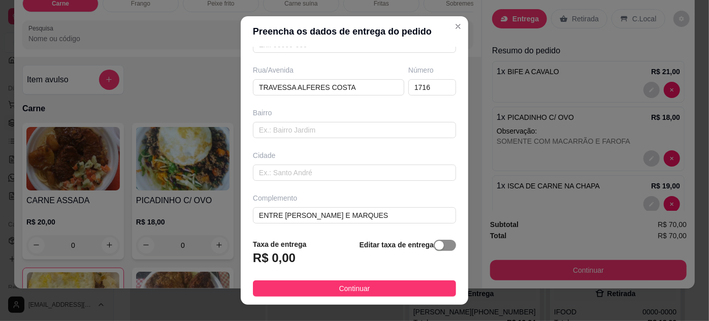
type input "EDVANE - ZTRON"
click at [435, 248] on div "button" at bounding box center [439, 245] width 9 height 9
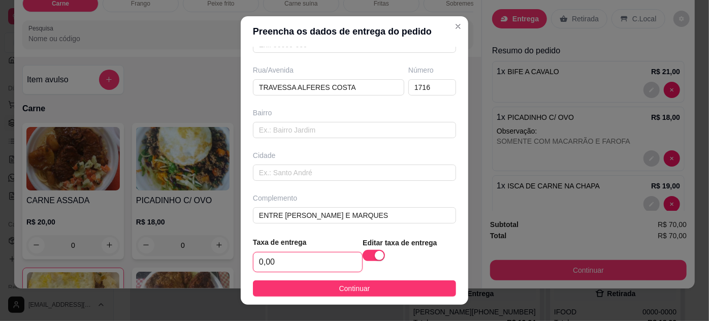
click at [310, 258] on input "0,00" at bounding box center [308, 262] width 109 height 19
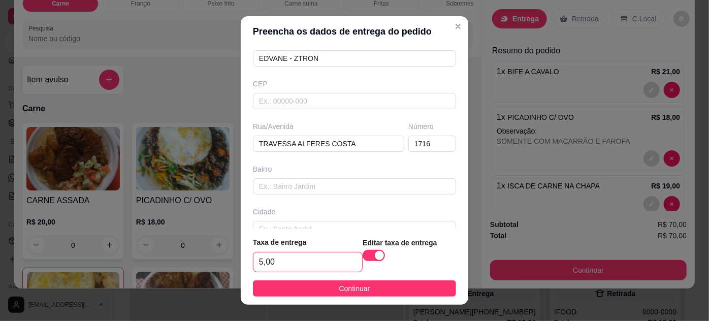
scroll to position [158, 0]
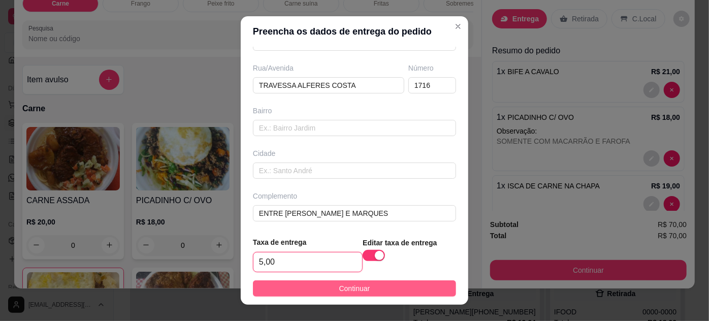
type input "5,00"
click at [398, 285] on button "Continuar" at bounding box center [354, 288] width 203 height 16
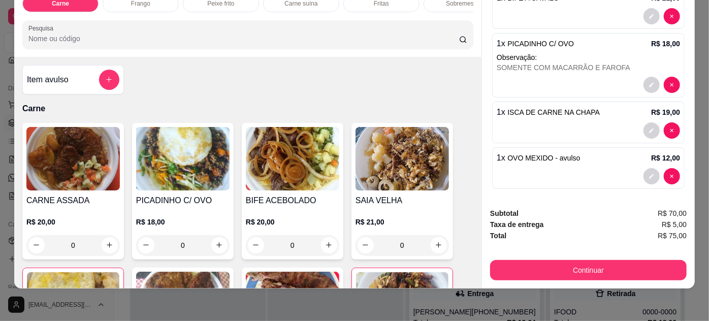
scroll to position [207, 0]
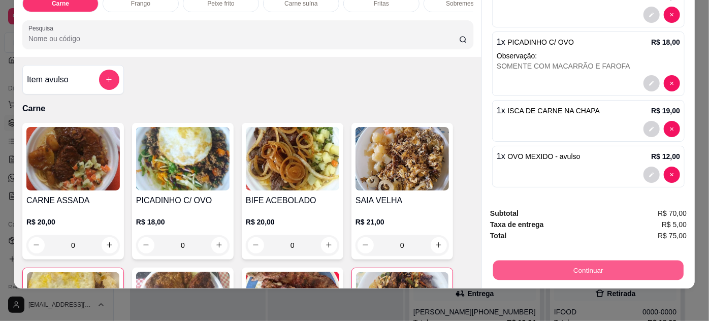
click at [578, 262] on button "Continuar" at bounding box center [588, 271] width 191 height 20
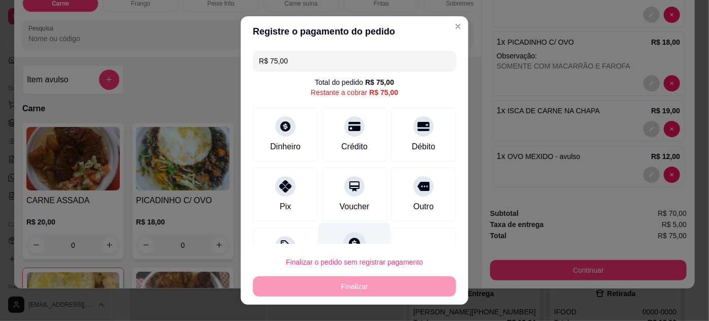
scroll to position [40, 0]
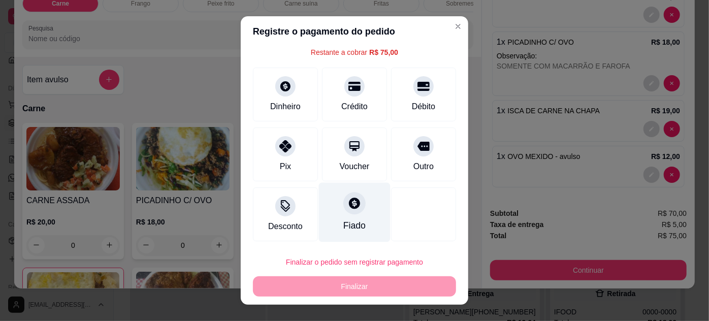
click at [352, 207] on div at bounding box center [354, 203] width 22 height 22
type input "R$ 0,00"
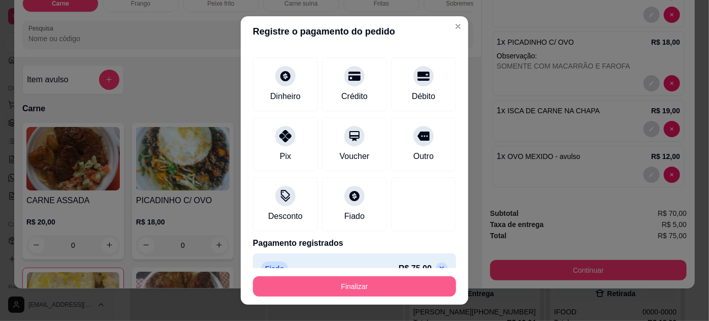
click at [350, 287] on button "Finalizar" at bounding box center [354, 286] width 203 height 20
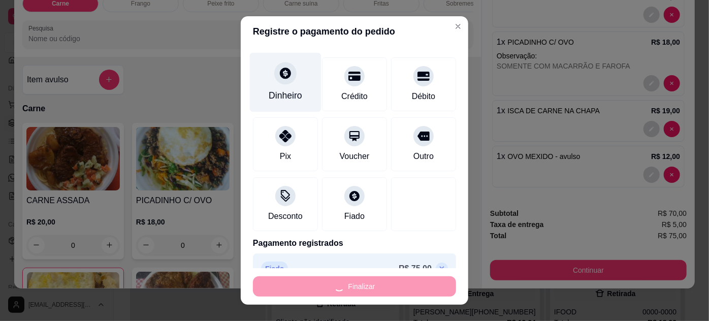
type input "0"
type input "-R$ 75,00"
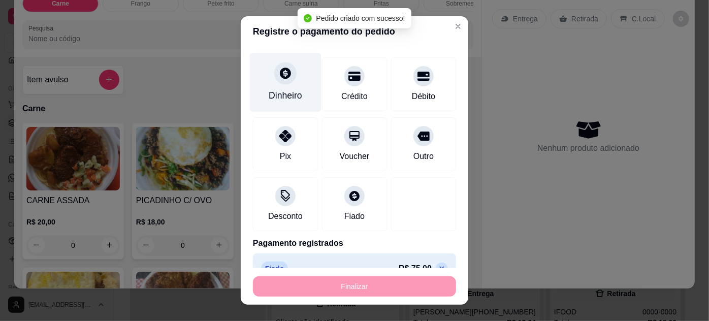
scroll to position [0, 0]
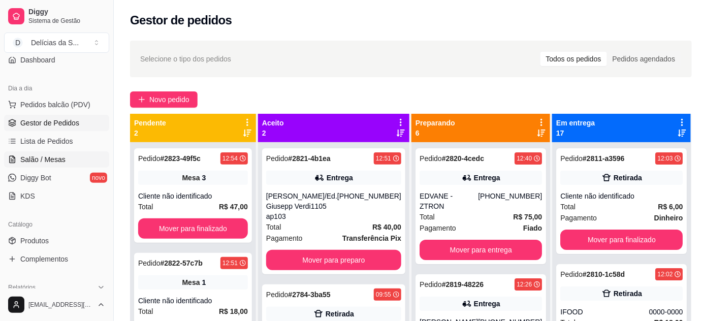
click at [58, 154] on span "Salão / Mesas" at bounding box center [42, 159] width 45 height 10
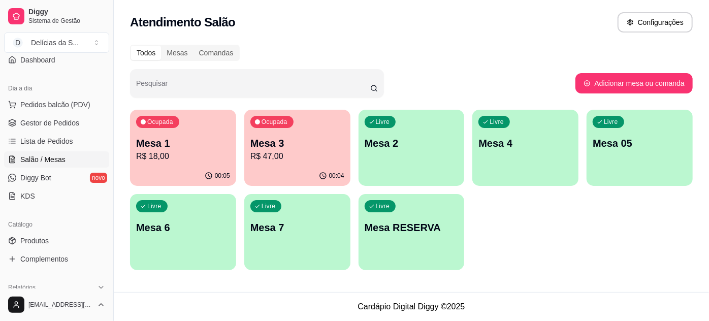
click at [408, 208] on div "Livre Mesa RESERVA" at bounding box center [412, 226] width 106 height 64
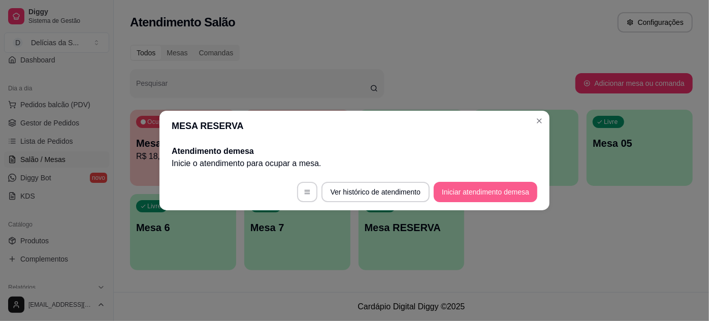
click at [483, 192] on button "Iniciar atendimento de mesa" at bounding box center [486, 192] width 104 height 20
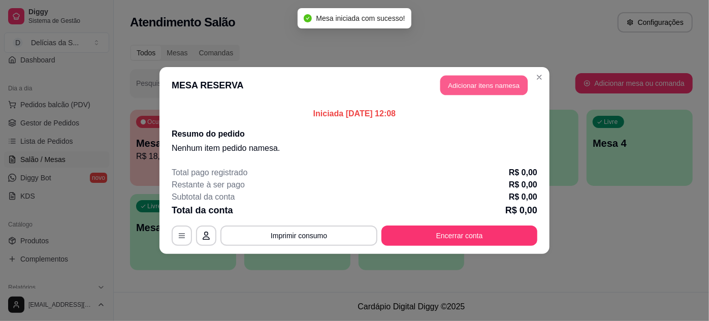
click at [463, 81] on button "Adicionar itens na mesa" at bounding box center [484, 86] width 87 height 20
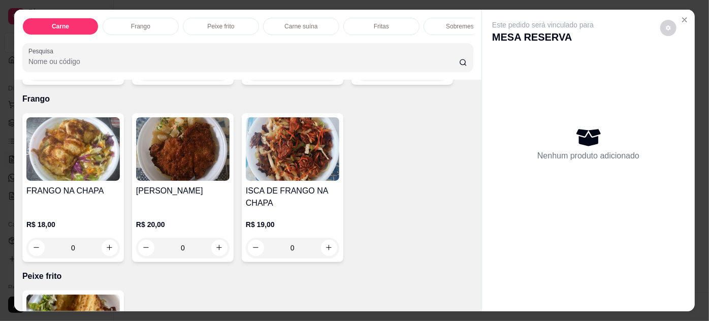
scroll to position [369, 0]
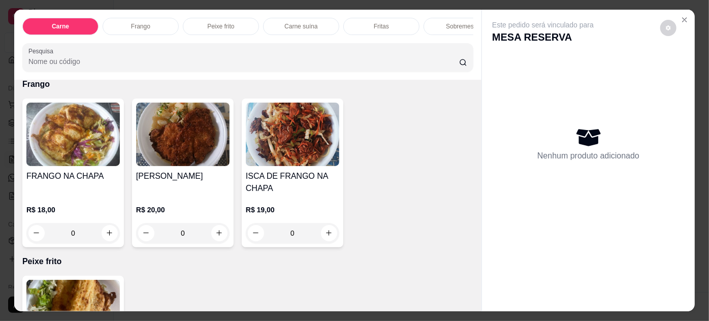
click at [82, 140] on img at bounding box center [72, 135] width 93 height 64
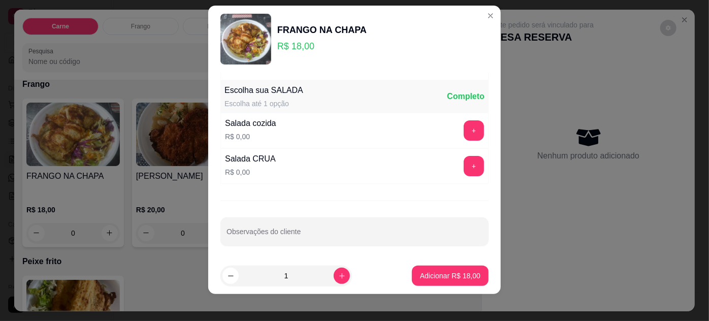
scroll to position [16, 0]
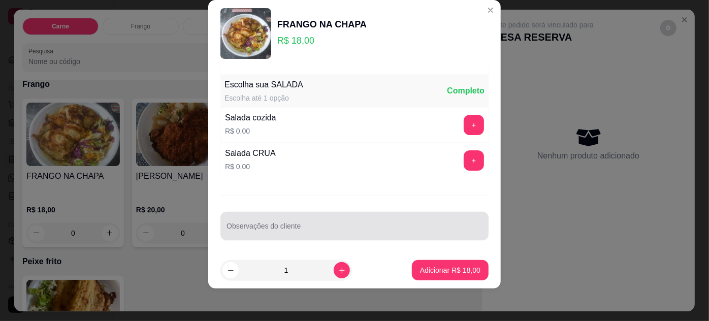
click at [310, 235] on div "Observações do cliente" at bounding box center [355, 226] width 268 height 28
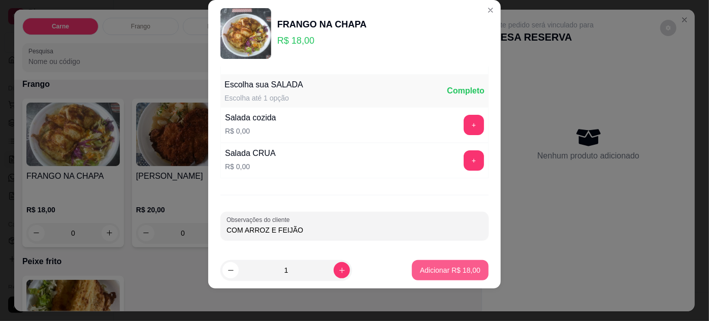
type input "COM ARROZ E FEIJÃO"
click at [440, 267] on p "Adicionar R$ 18,00" at bounding box center [450, 271] width 59 height 10
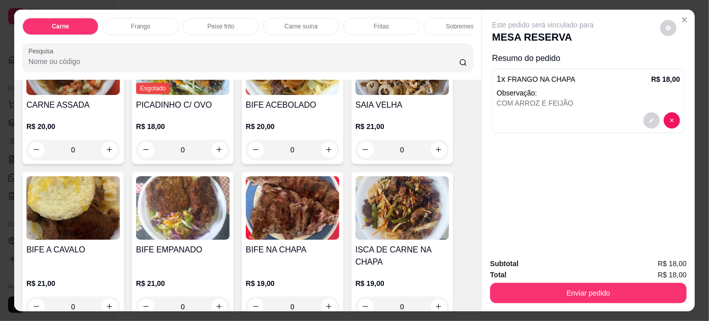
scroll to position [92, 0]
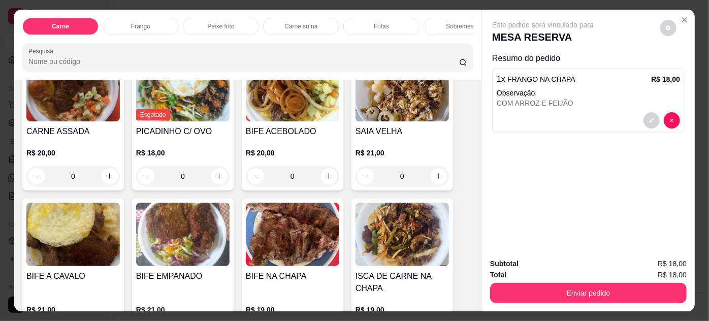
click at [65, 225] on img at bounding box center [72, 235] width 93 height 64
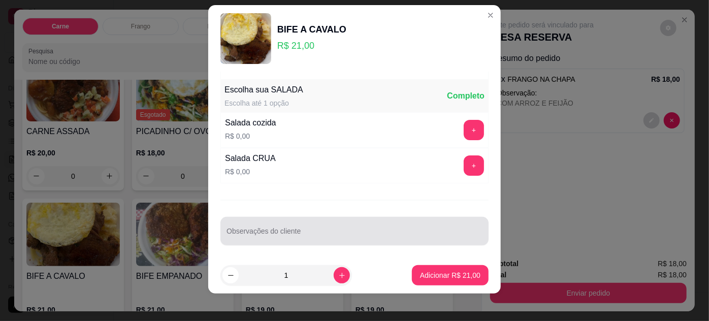
scroll to position [16, 0]
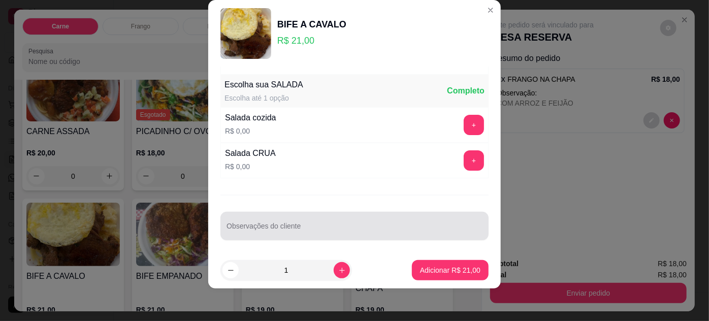
click at [305, 222] on div at bounding box center [355, 226] width 256 height 20
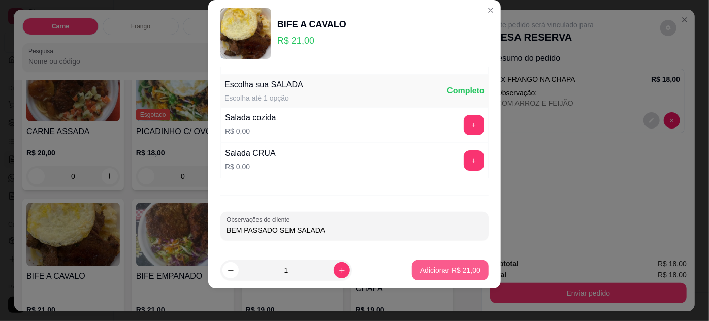
type input "BEM PASSADO SEM SALADA"
click at [436, 271] on p "Adicionar R$ 21,00" at bounding box center [450, 270] width 60 height 10
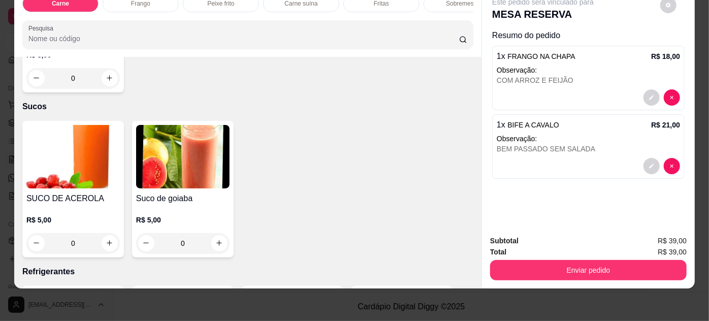
scroll to position [1201, 0]
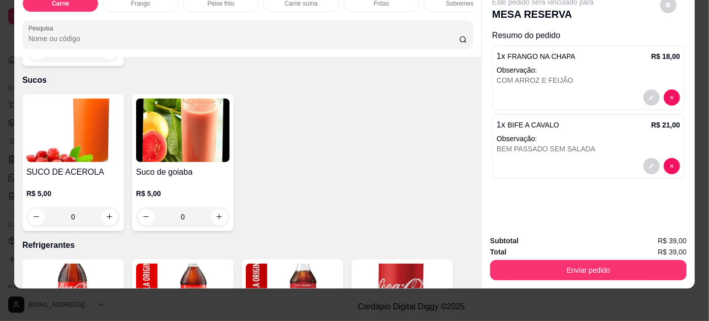
click at [84, 140] on img at bounding box center [72, 131] width 93 height 64
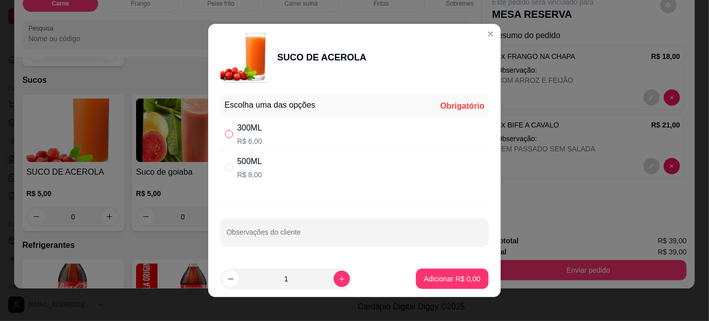
click at [226, 135] on input "" at bounding box center [229, 134] width 8 height 8
radio input "true"
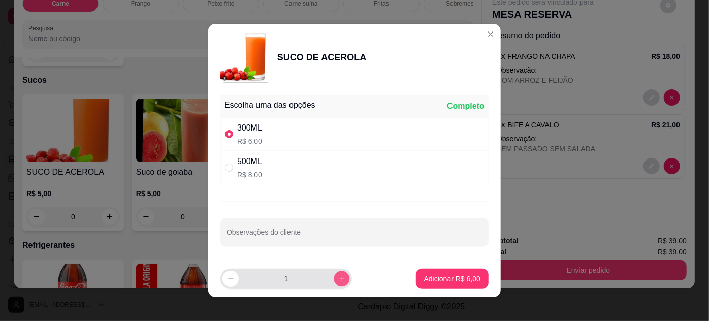
click at [338, 277] on icon "increase-product-quantity" at bounding box center [342, 279] width 8 height 8
type input "2"
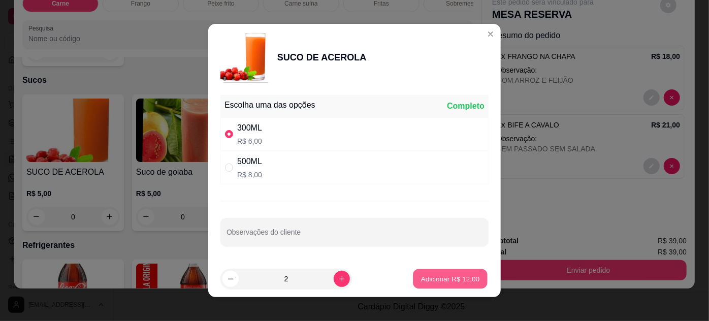
click at [416, 284] on button "Adicionar R$ 12,00" at bounding box center [450, 279] width 75 height 20
type input "2"
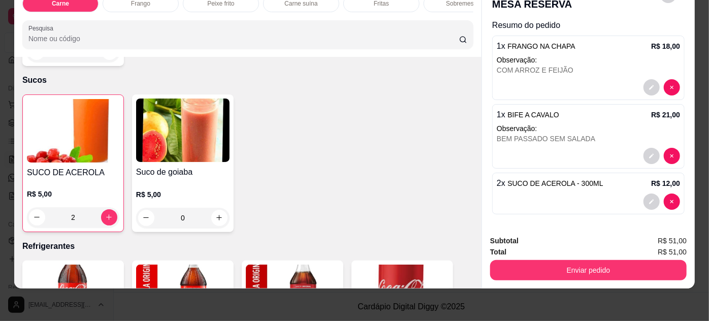
scroll to position [11, 0]
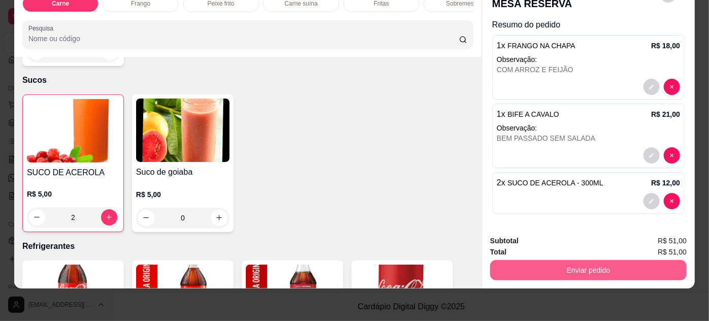
click at [589, 266] on button "Enviar pedido" at bounding box center [588, 270] width 197 height 20
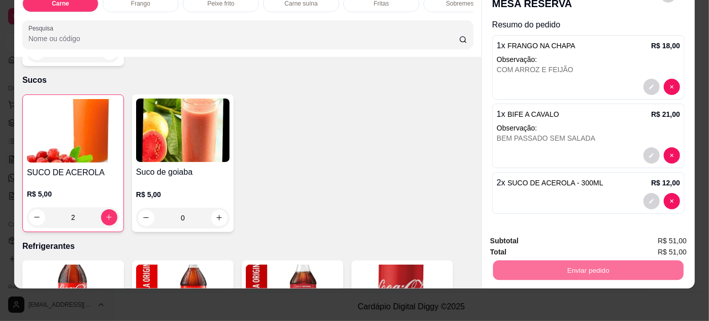
click at [574, 239] on button "Não registrar e enviar pedido" at bounding box center [556, 238] width 106 height 19
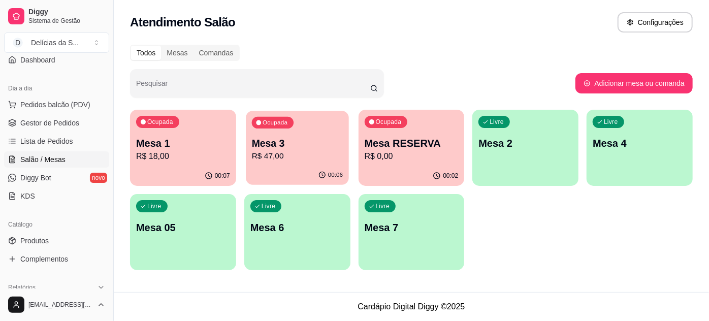
click at [315, 164] on div "Ocupada Mesa 3 R$ 47,00" at bounding box center [297, 138] width 103 height 55
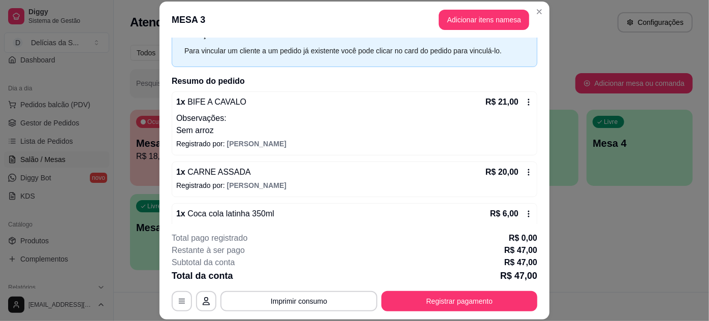
scroll to position [60, 0]
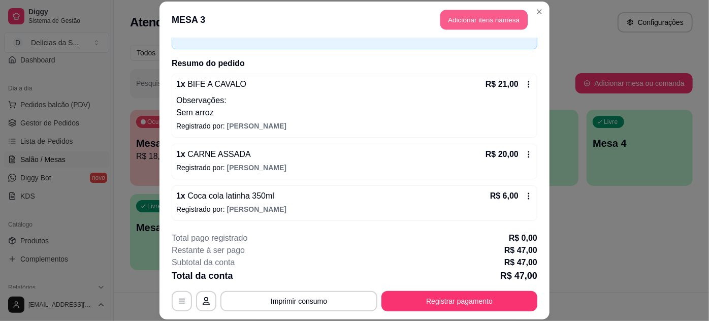
click at [448, 29] on button "Adicionar itens na mesa" at bounding box center [484, 20] width 87 height 20
click at [453, 22] on p "Sobremesa" at bounding box center [461, 26] width 31 height 8
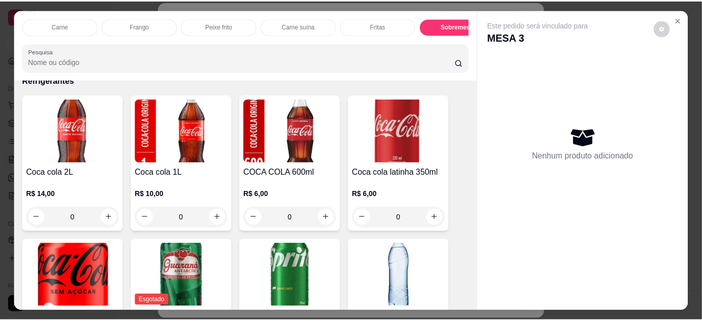
scroll to position [1375, 0]
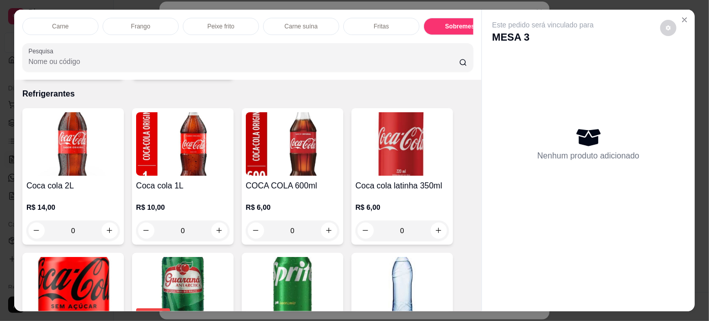
click at [395, 145] on img at bounding box center [402, 144] width 93 height 64
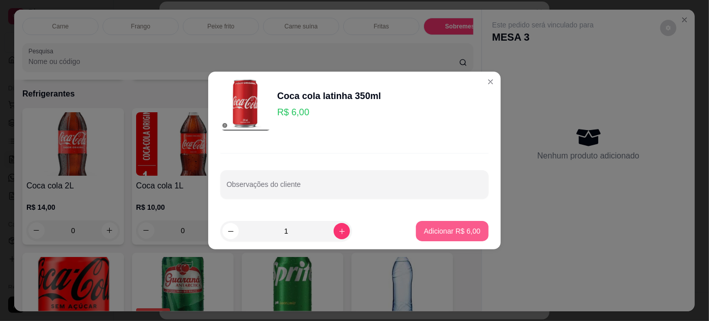
click at [430, 223] on button "Adicionar R$ 6,00" at bounding box center [452, 231] width 73 height 20
type input "1"
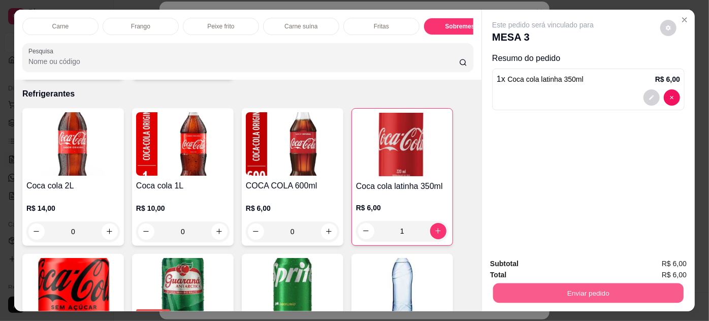
click at [590, 287] on button "Enviar pedido" at bounding box center [588, 294] width 191 height 20
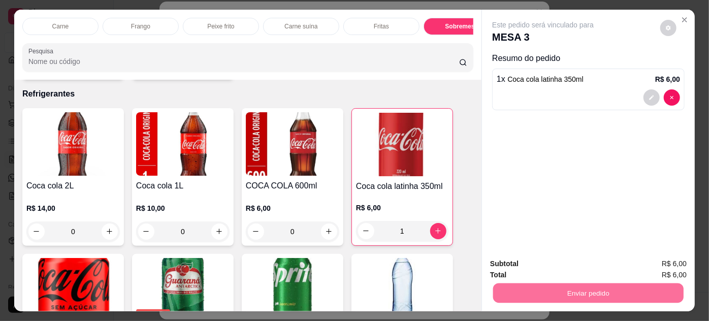
click at [530, 258] on button "Não registrar e enviar pedido" at bounding box center [555, 264] width 103 height 19
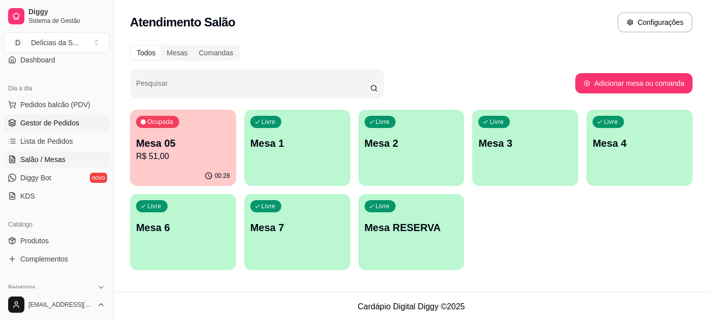
click at [37, 126] on span "Gestor de Pedidos" at bounding box center [49, 123] width 59 height 10
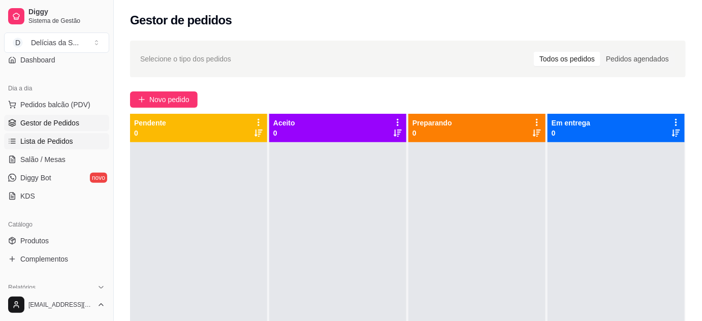
click at [95, 147] on link "Lista de Pedidos" at bounding box center [56, 141] width 105 height 16
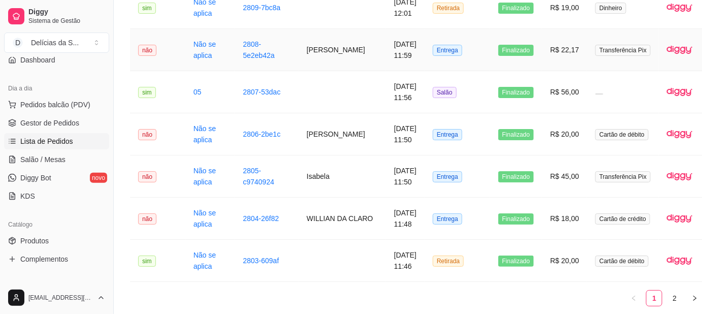
scroll to position [1283, 0]
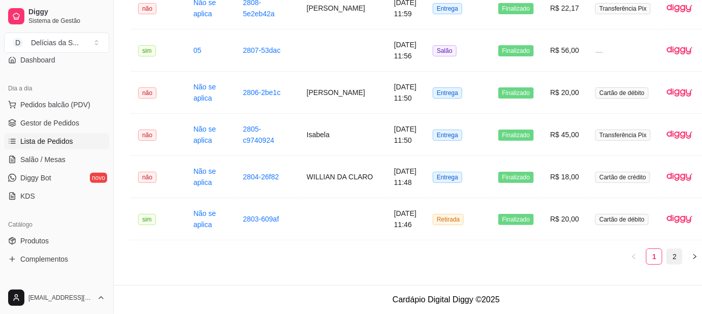
click at [667, 263] on link "2" at bounding box center [674, 256] width 15 height 15
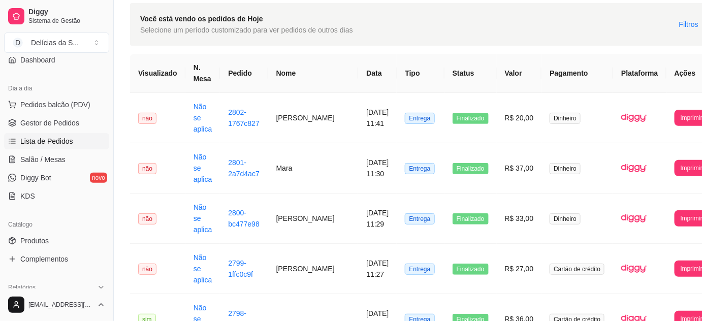
scroll to position [0, 0]
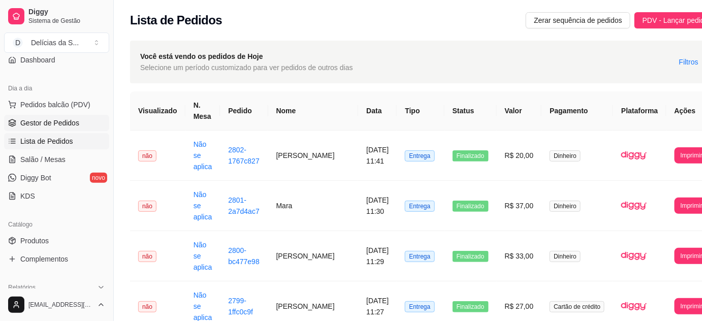
click at [88, 120] on link "Gestor de Pedidos" at bounding box center [56, 123] width 105 height 16
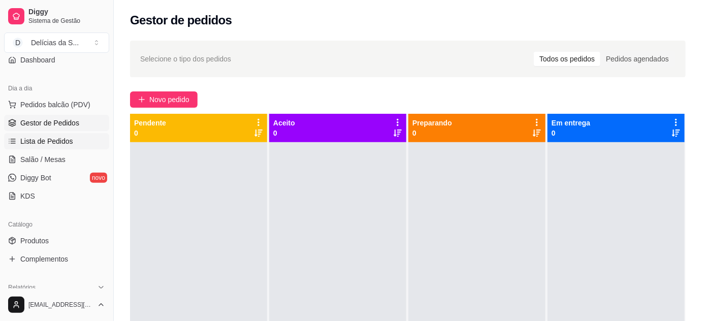
click at [49, 142] on span "Lista de Pedidos" at bounding box center [46, 141] width 53 height 10
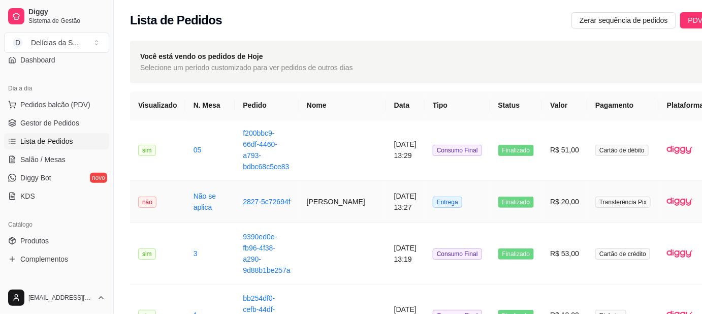
click at [542, 205] on td "R$ 20,00" at bounding box center [564, 202] width 45 height 42
click at [49, 128] on link "Gestor de Pedidos" at bounding box center [56, 123] width 105 height 16
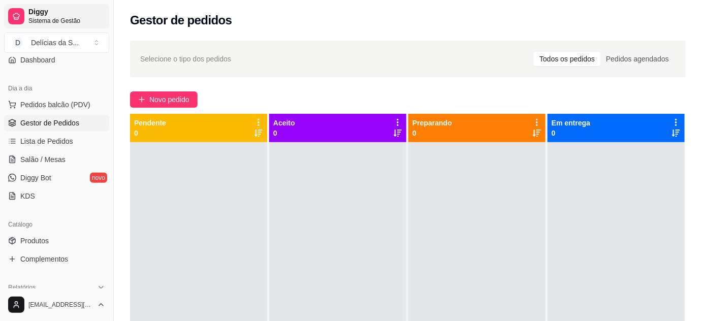
click at [57, 19] on span "Sistema de Gestão" at bounding box center [66, 21] width 77 height 8
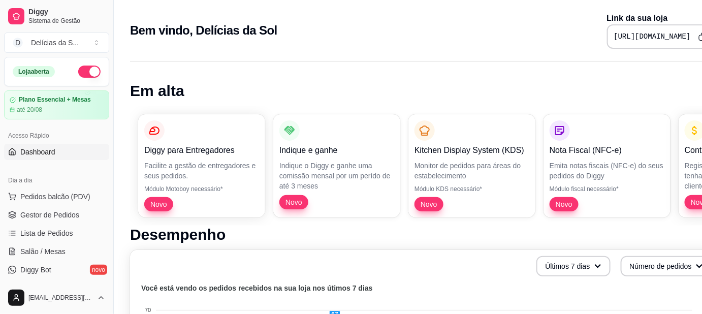
click at [79, 72] on button "button" at bounding box center [89, 72] width 22 height 12
click at [57, 216] on span "Gestor de Pedidos" at bounding box center [49, 215] width 59 height 10
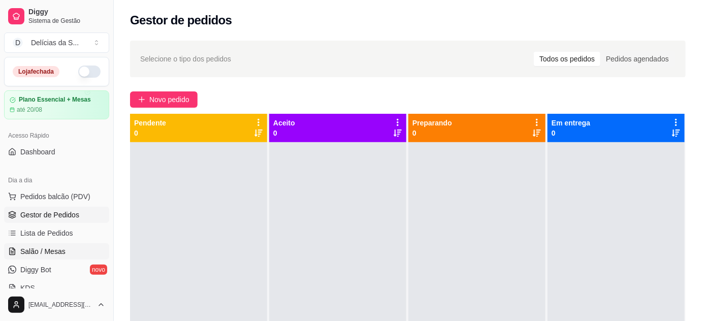
click at [61, 253] on span "Salão / Mesas" at bounding box center [42, 251] width 45 height 10
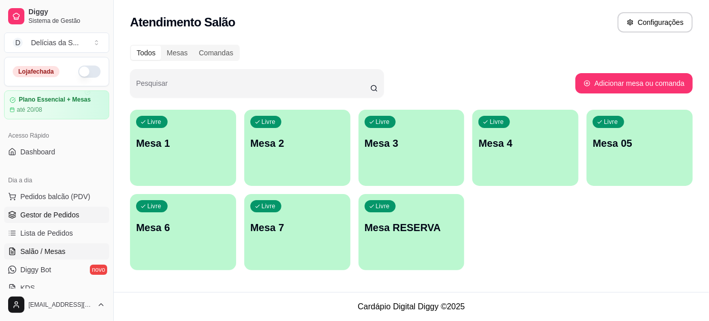
click at [66, 215] on span "Gestor de Pedidos" at bounding box center [49, 215] width 59 height 10
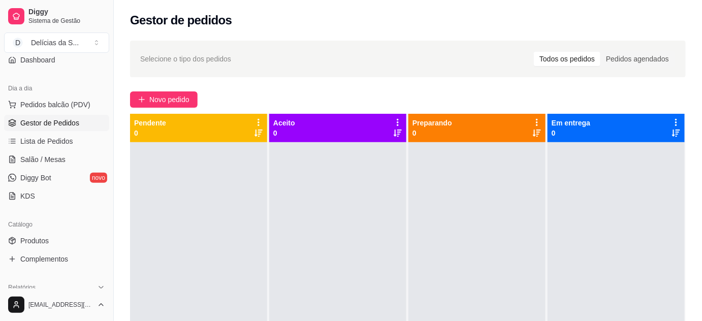
scroll to position [277, 0]
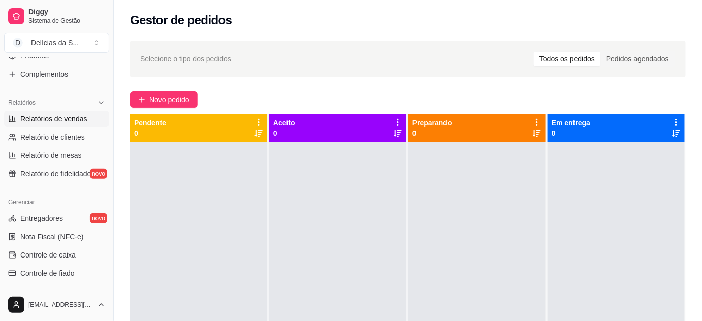
click at [61, 120] on span "Relatórios de vendas" at bounding box center [53, 119] width 67 height 10
select select "ALL"
select select "0"
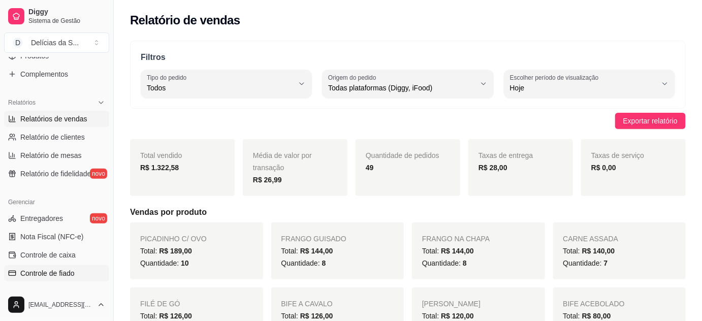
click at [68, 269] on span "Controle de fiado" at bounding box center [47, 273] width 54 height 10
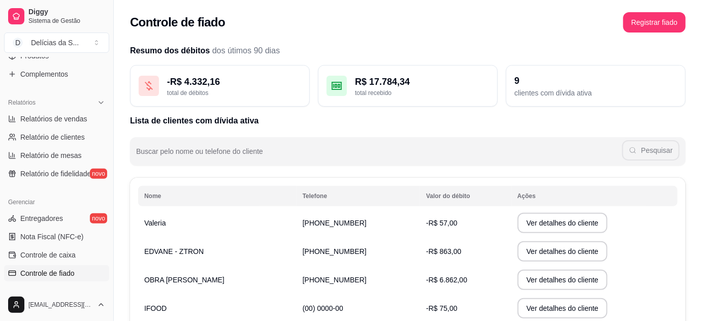
scroll to position [92, 0]
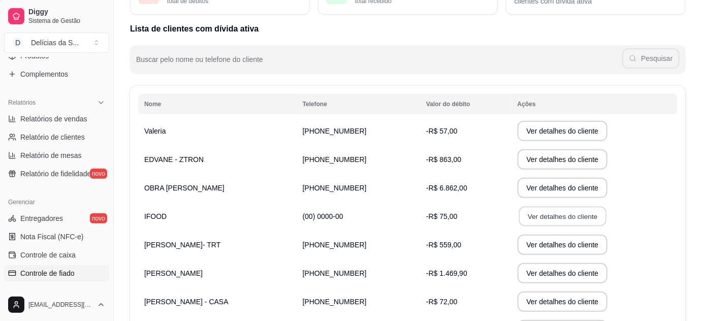
click at [545, 215] on button "Ver detalhes do cliente" at bounding box center [562, 217] width 87 height 20
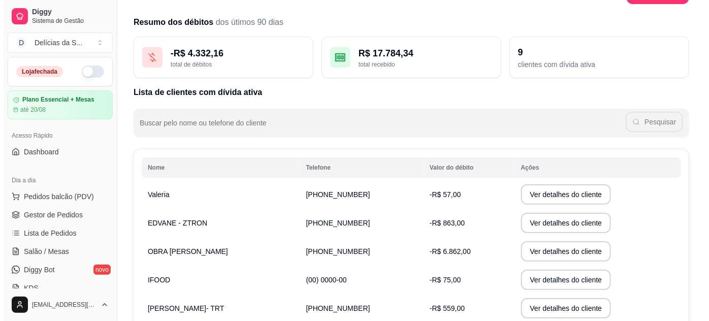
scroll to position [0, 0]
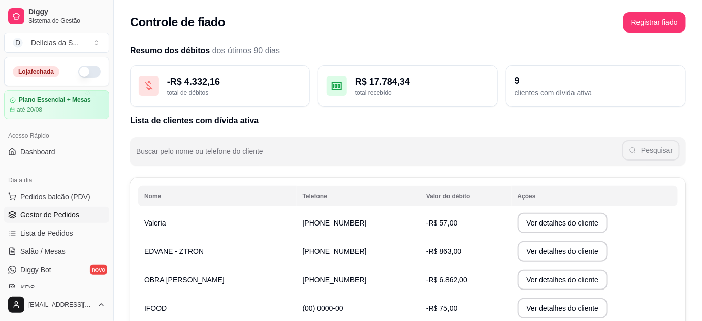
click at [71, 216] on span "Gestor de Pedidos" at bounding box center [49, 215] width 59 height 10
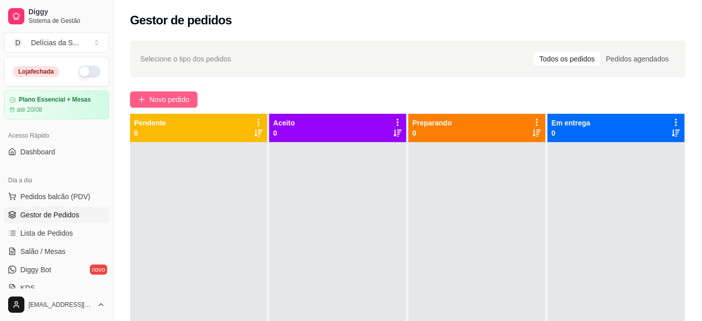
click at [177, 100] on span "Novo pedido" at bounding box center [169, 99] width 40 height 11
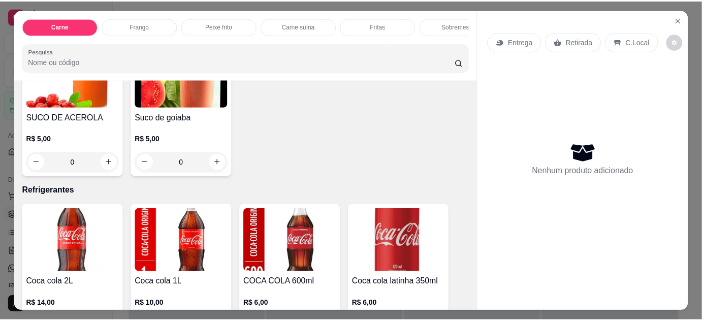
scroll to position [1293, 0]
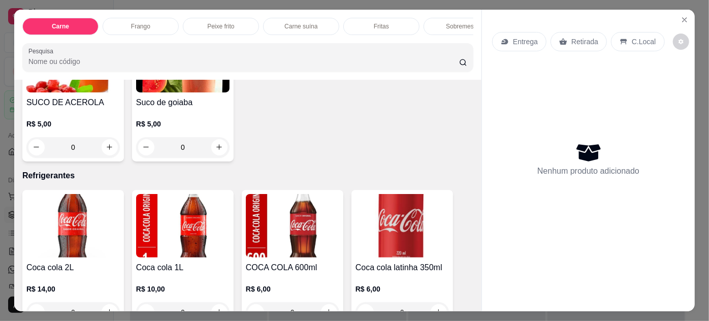
click at [75, 215] on img at bounding box center [72, 226] width 93 height 64
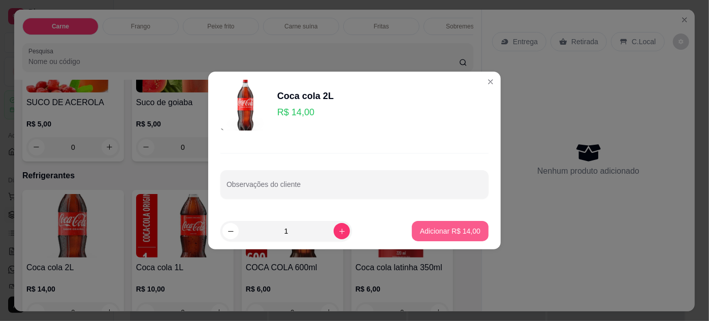
click at [435, 228] on p "Adicionar R$ 14,00" at bounding box center [450, 231] width 60 height 10
type input "1"
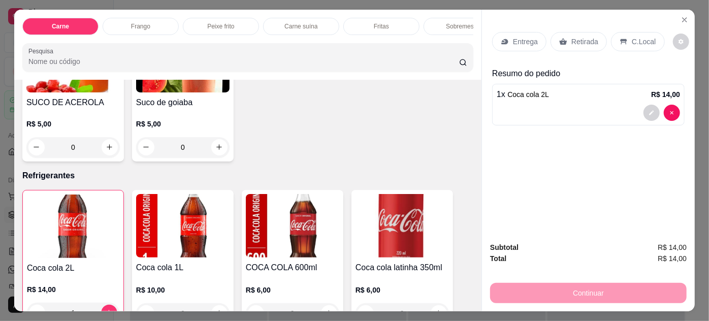
click at [572, 37] on p "Retirada" at bounding box center [585, 42] width 27 height 10
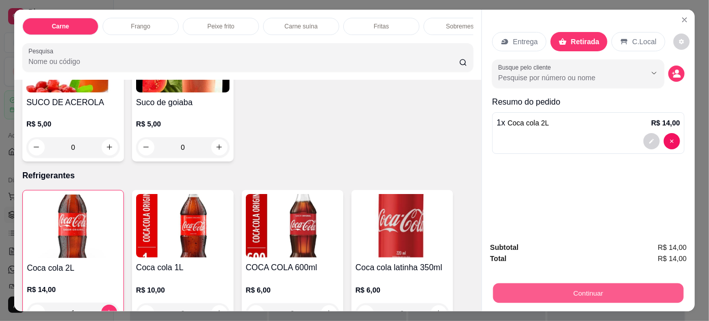
click at [584, 292] on button "Continuar" at bounding box center [588, 294] width 191 height 20
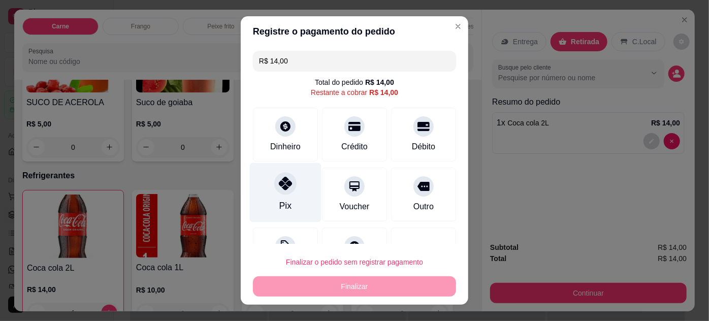
click at [279, 197] on div "Pix" at bounding box center [286, 192] width 72 height 59
type input "R$ 0,00"
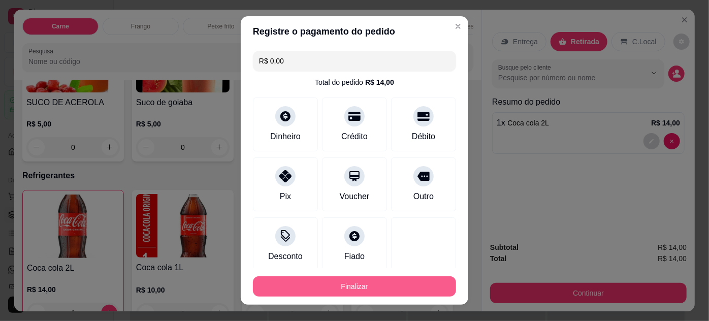
click at [404, 288] on button "Finalizar" at bounding box center [354, 286] width 203 height 20
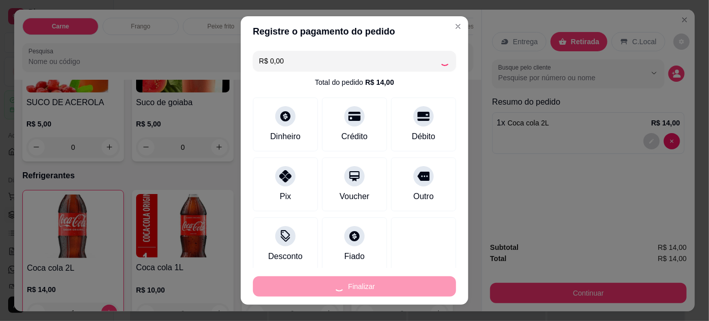
type input "0"
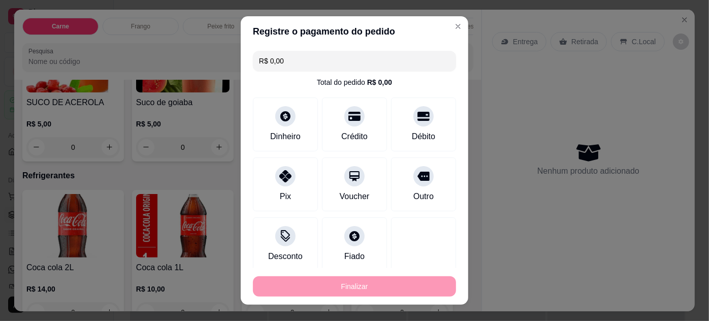
type input "-R$ 14,00"
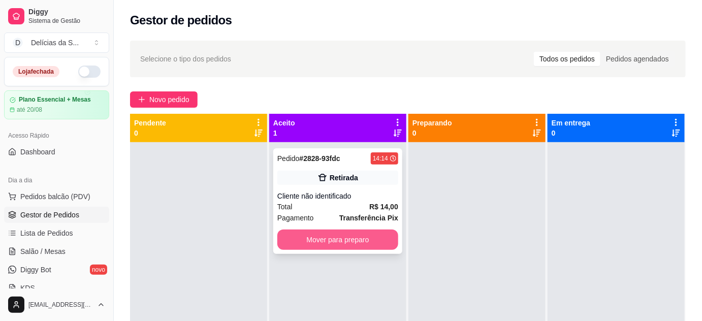
click at [378, 242] on button "Mover para preparo" at bounding box center [337, 240] width 121 height 20
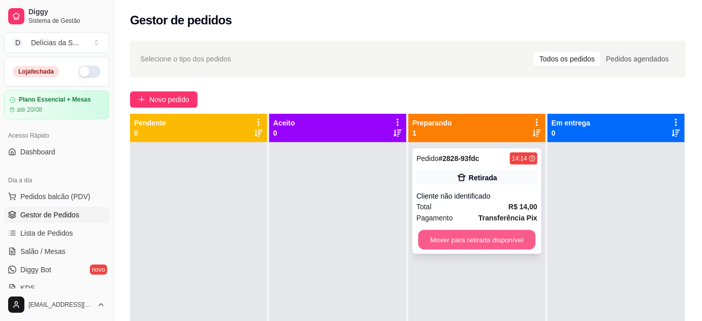
click at [507, 241] on button "Mover para retirada disponível" at bounding box center [477, 240] width 117 height 20
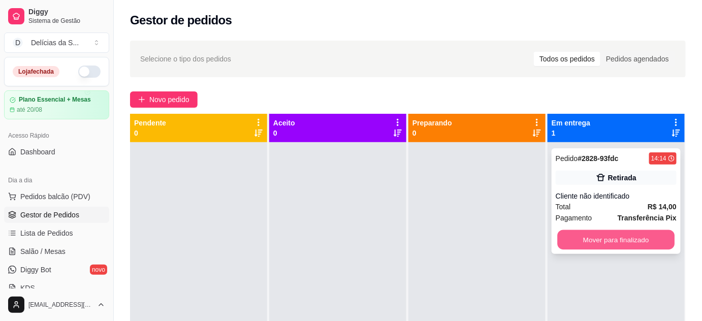
click at [594, 238] on button "Mover para finalizado" at bounding box center [616, 240] width 117 height 20
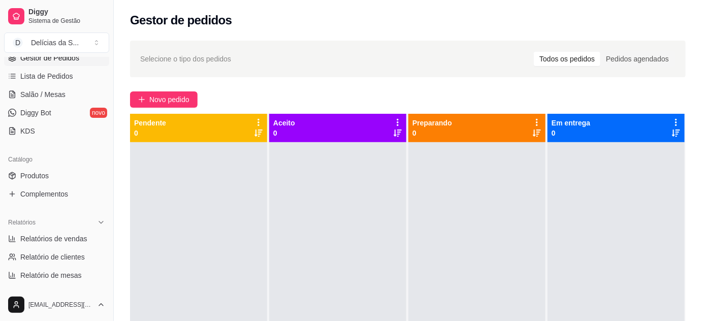
scroll to position [184, 0]
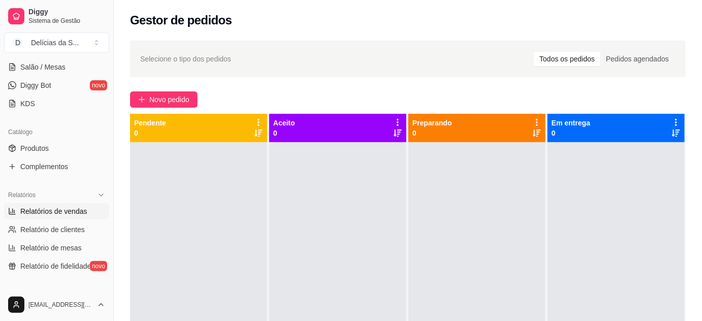
click at [66, 210] on span "Relatórios de vendas" at bounding box center [53, 211] width 67 height 10
select select "ALL"
select select "0"
